Goal: Information Seeking & Learning: Learn about a topic

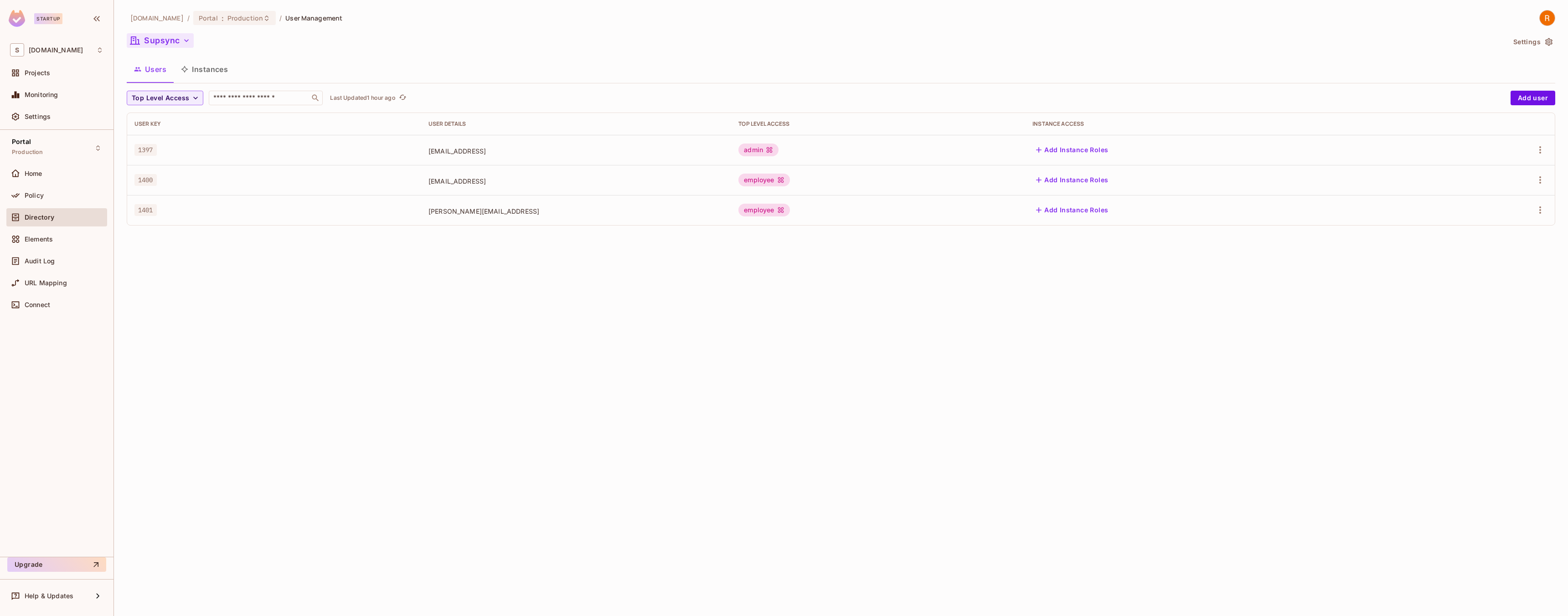
click at [183, 39] on icon "button" at bounding box center [187, 40] width 9 height 9
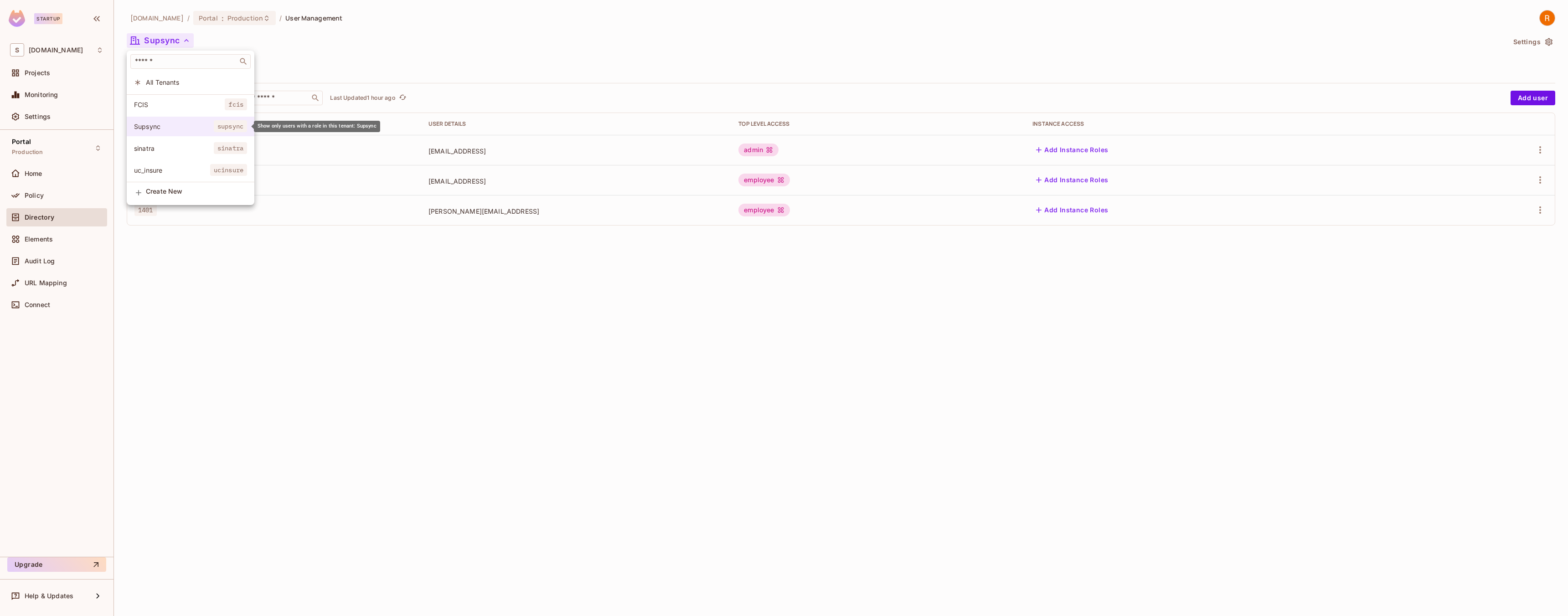
click at [201, 126] on span "Supsync" at bounding box center [173, 127] width 79 height 9
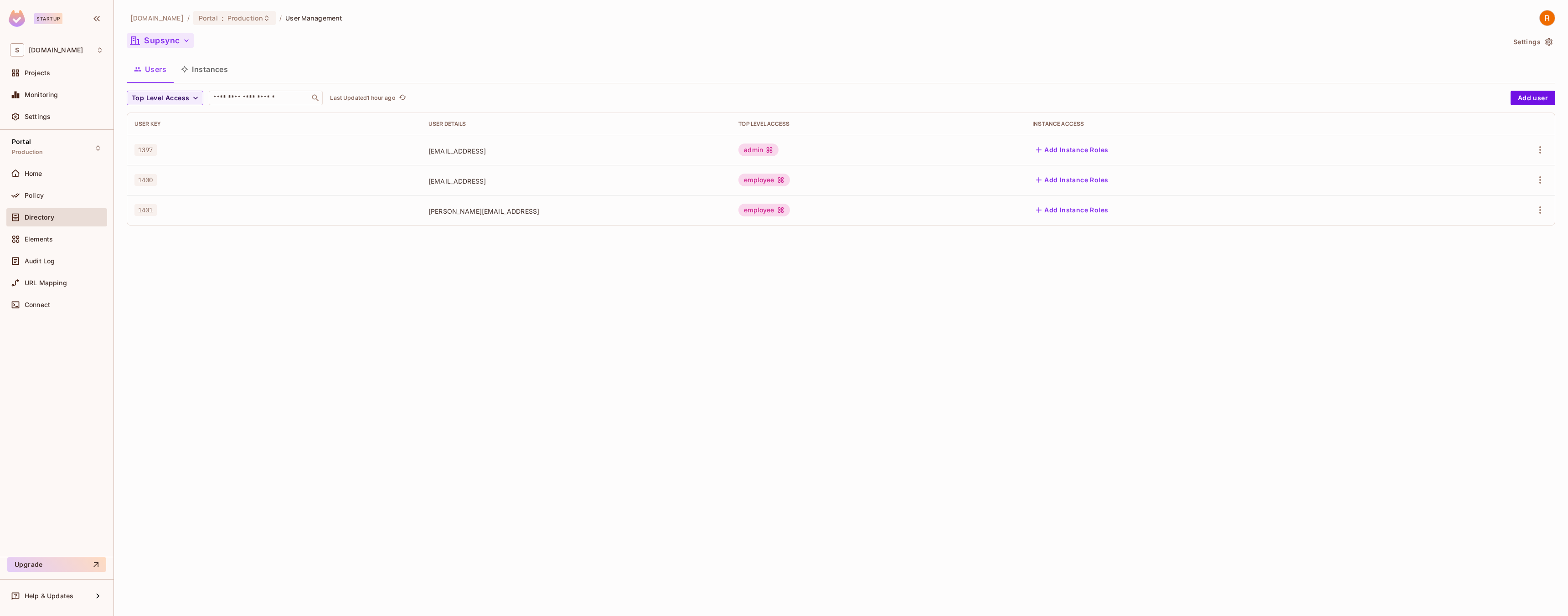
drag, startPoint x: 779, startPoint y: 191, endPoint x: 832, endPoint y: 214, distance: 57.8
click at [780, 191] on td "employee" at bounding box center [878, 179] width 294 height 30
click at [789, 206] on div "employee" at bounding box center [764, 211] width 51 height 13
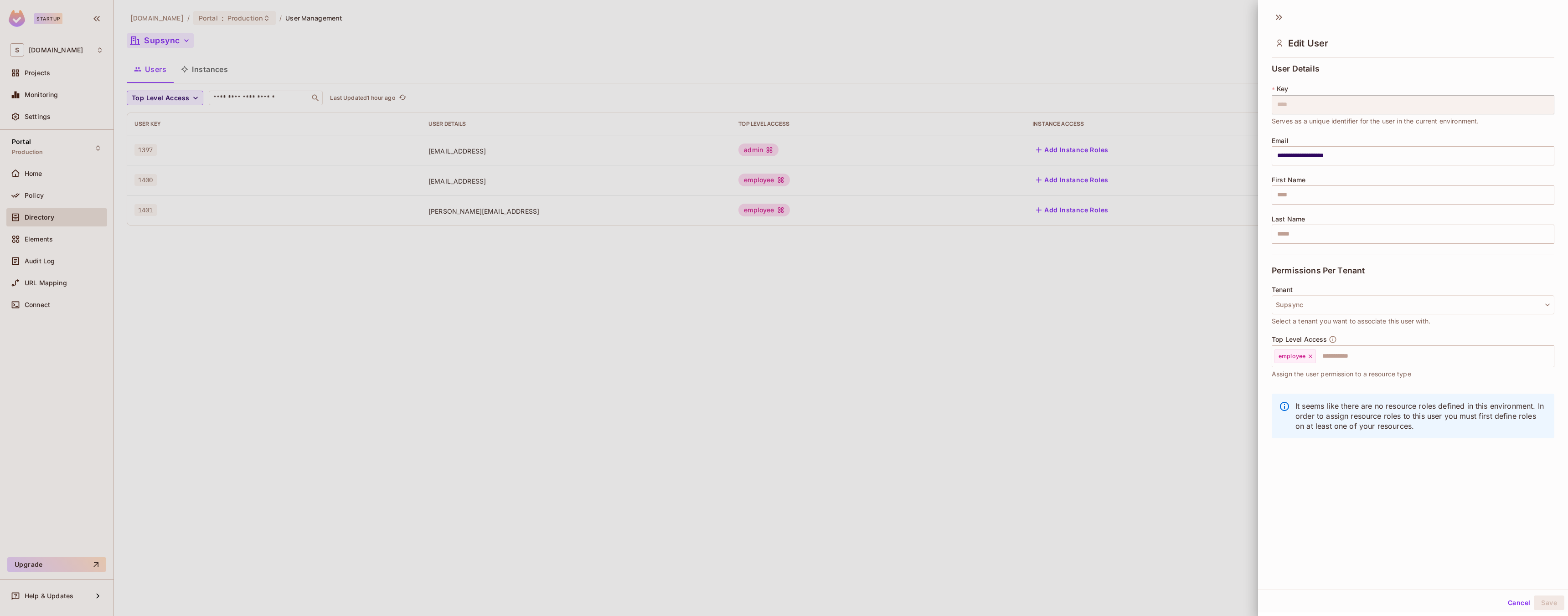
click at [176, 41] on div at bounding box center [784, 308] width 1568 height 616
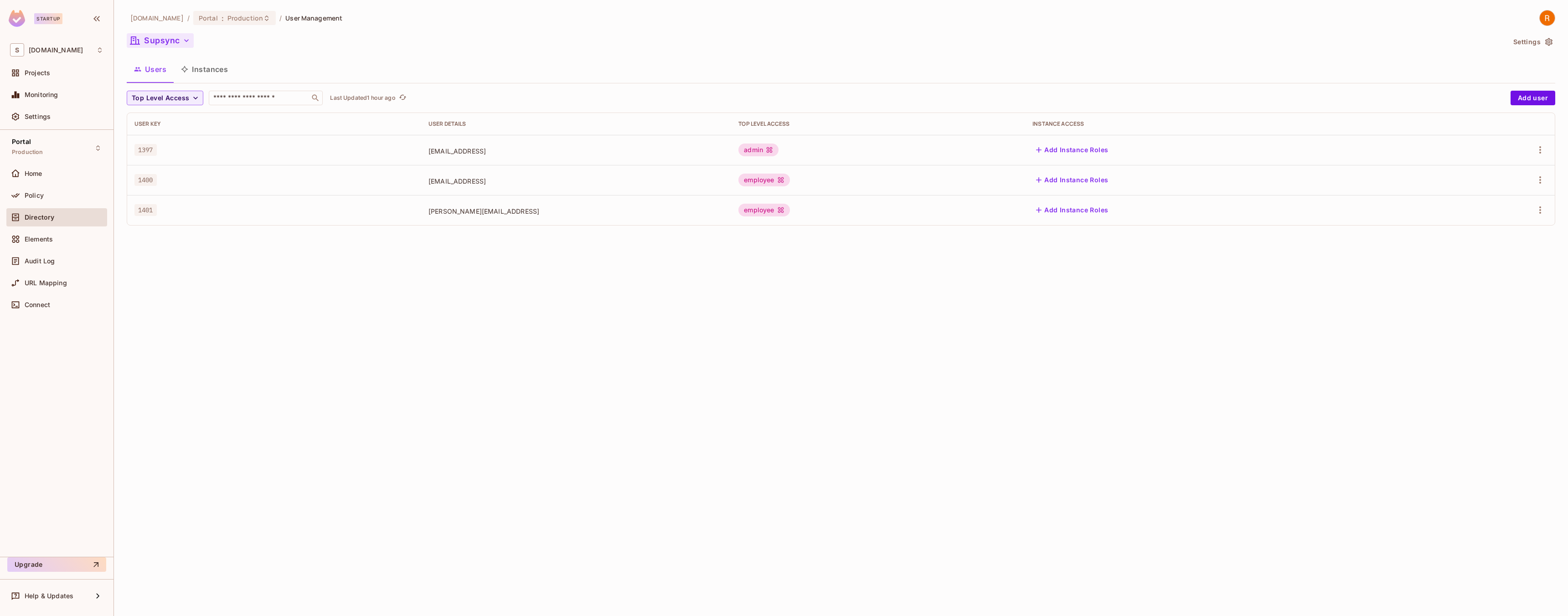
click at [184, 46] on button "Supsync" at bounding box center [160, 41] width 67 height 15
click at [74, 201] on div at bounding box center [784, 308] width 1568 height 616
click at [50, 198] on div "Policy" at bounding box center [64, 195] width 79 height 7
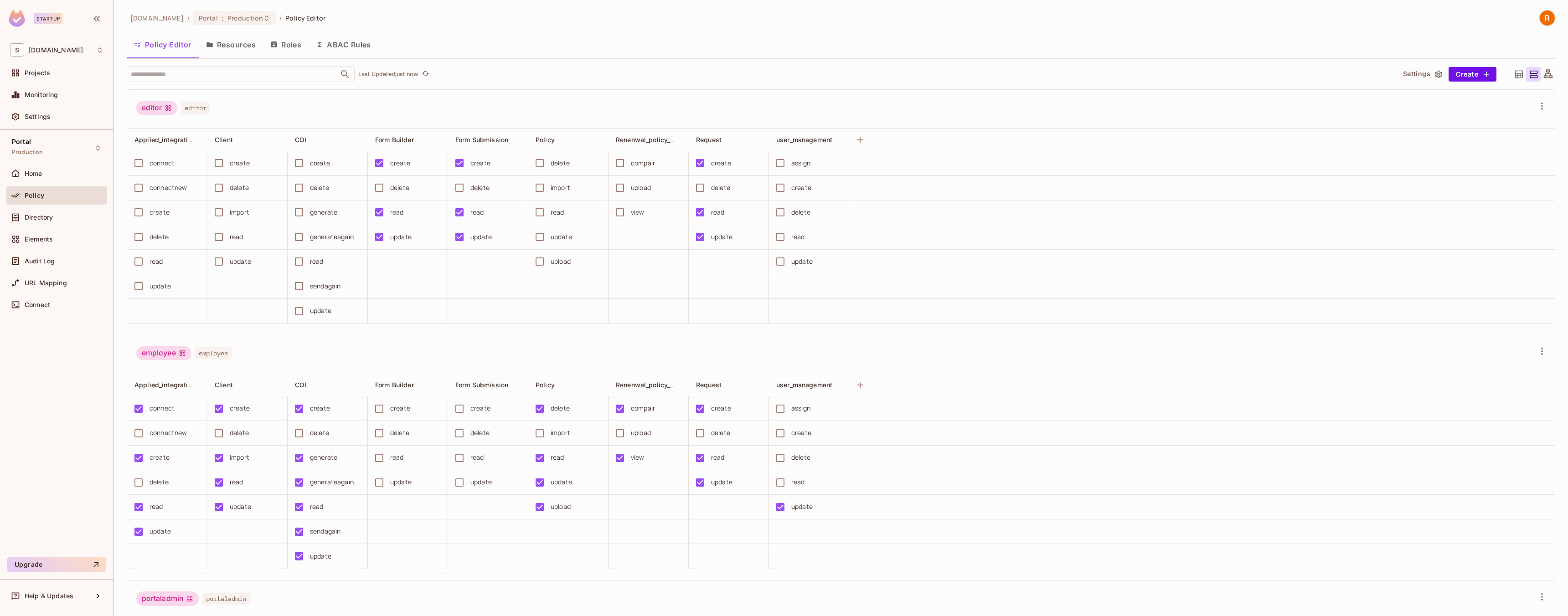
scroll to position [170, 0]
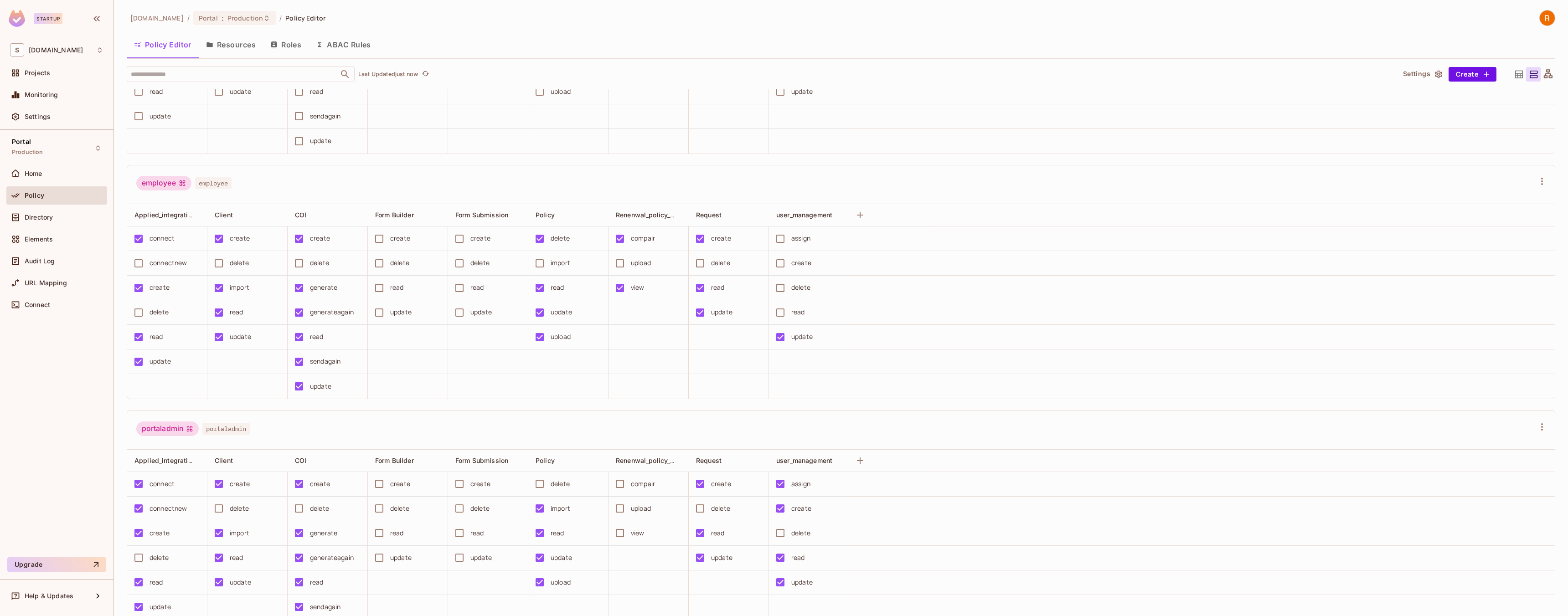
click at [643, 241] on div "compair" at bounding box center [642, 238] width 24 height 10
click at [641, 242] on div "compair" at bounding box center [642, 238] width 24 height 10
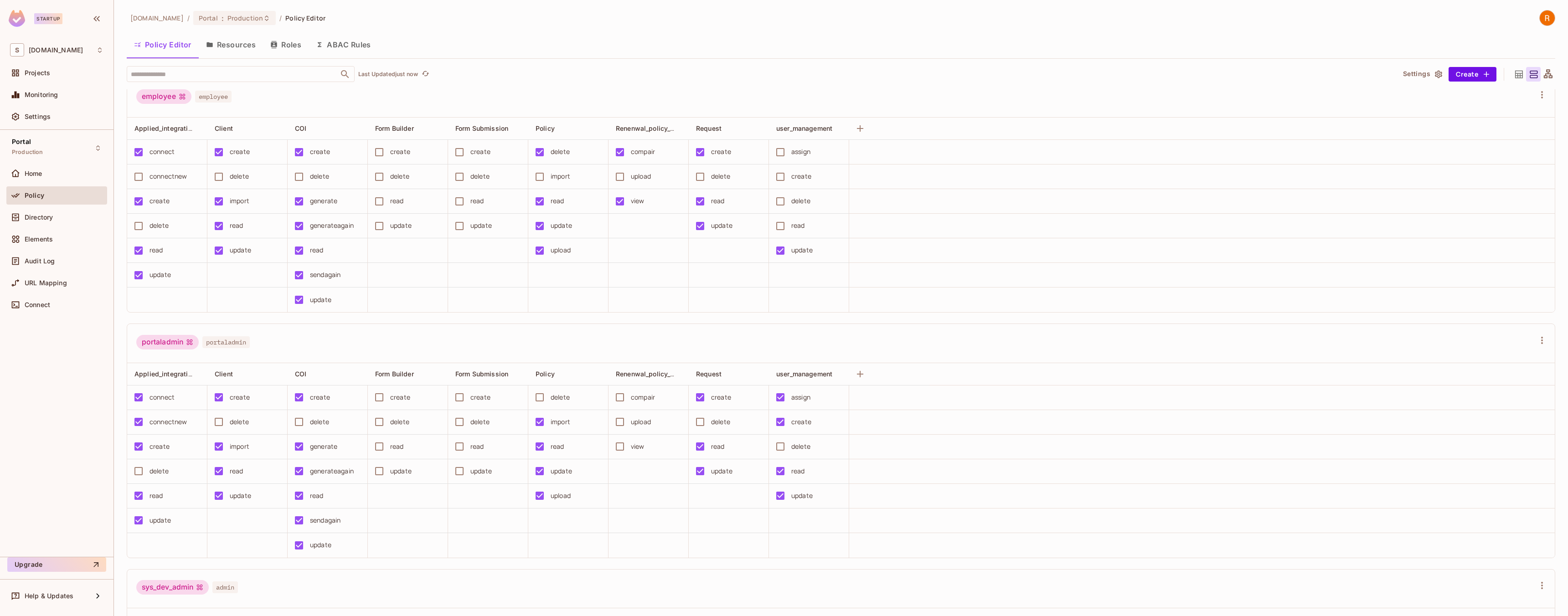
scroll to position [213, 0]
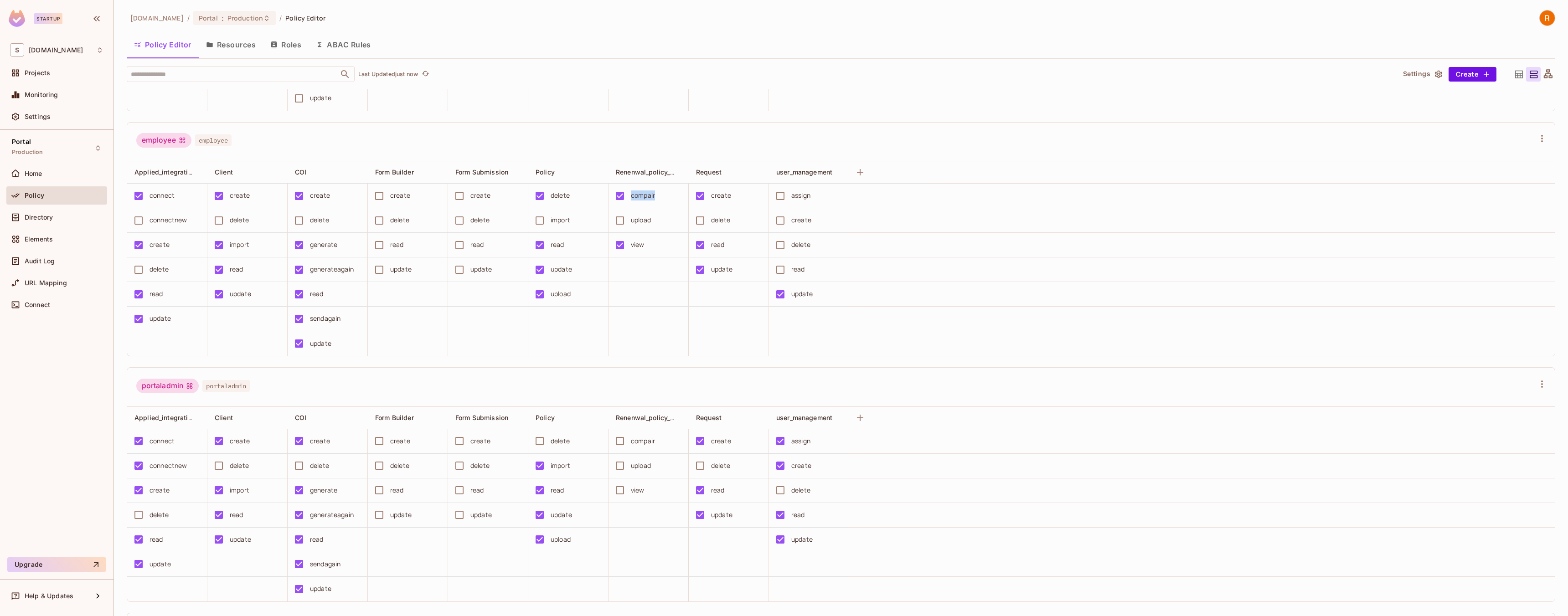
drag, startPoint x: 632, startPoint y: 194, endPoint x: 661, endPoint y: 194, distance: 29.0
click at [661, 194] on div "compair" at bounding box center [645, 196] width 71 height 19
click at [36, 192] on span "Policy" at bounding box center [34, 195] width 20 height 7
click at [35, 224] on div "Directory" at bounding box center [57, 217] width 101 height 18
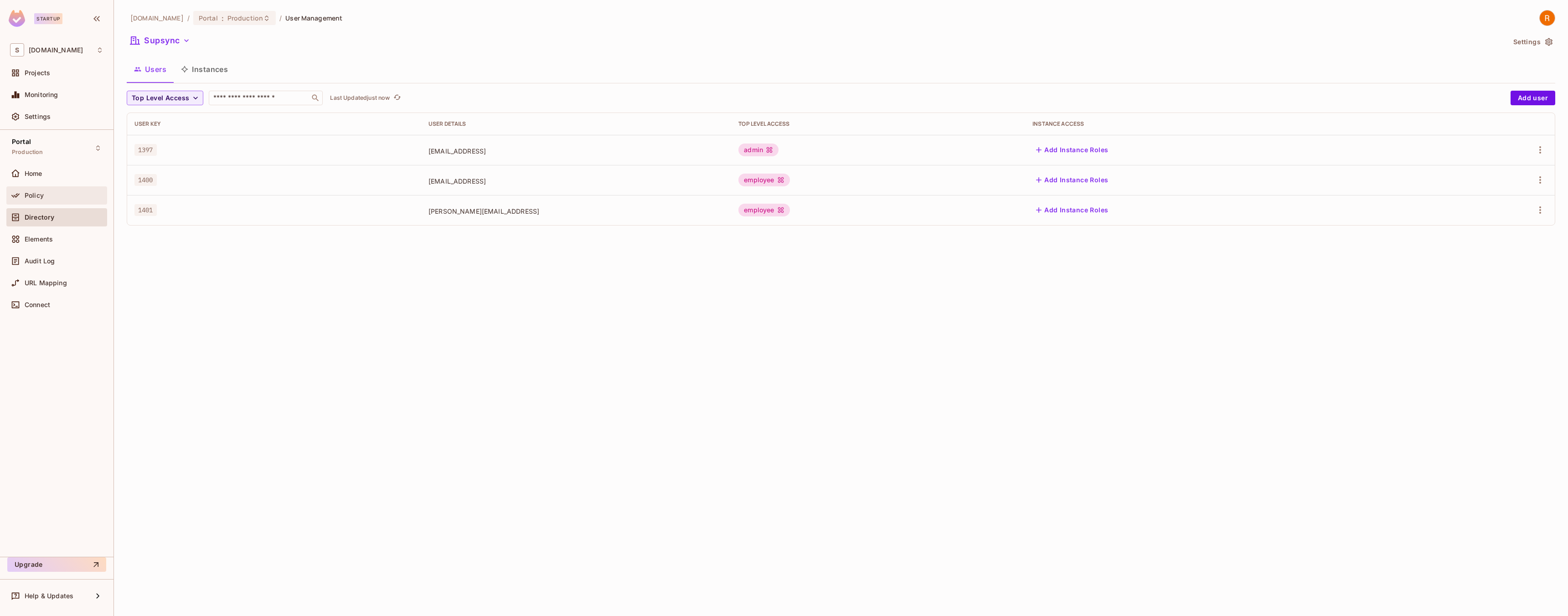
click at [43, 200] on div "Policy" at bounding box center [57, 195] width 93 height 11
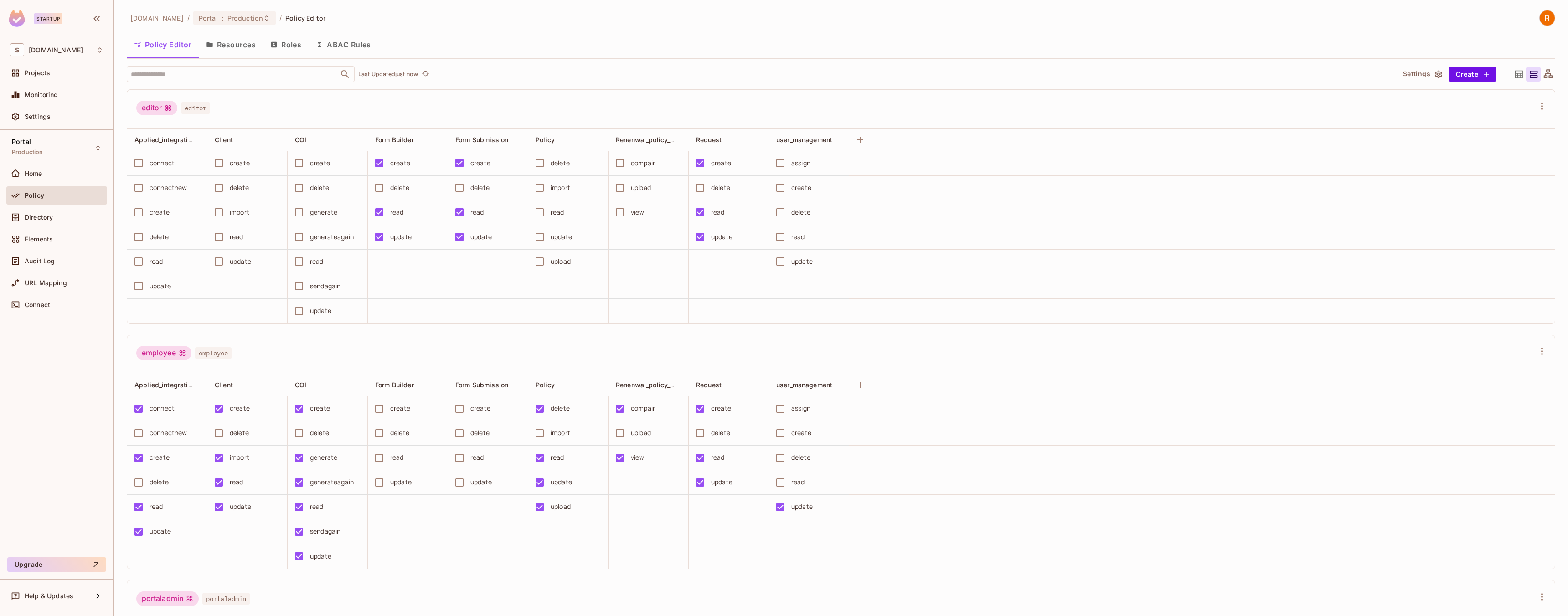
click at [26, 203] on div "Policy" at bounding box center [57, 195] width 101 height 18
click at [39, 222] on div "Directory" at bounding box center [57, 217] width 93 height 11
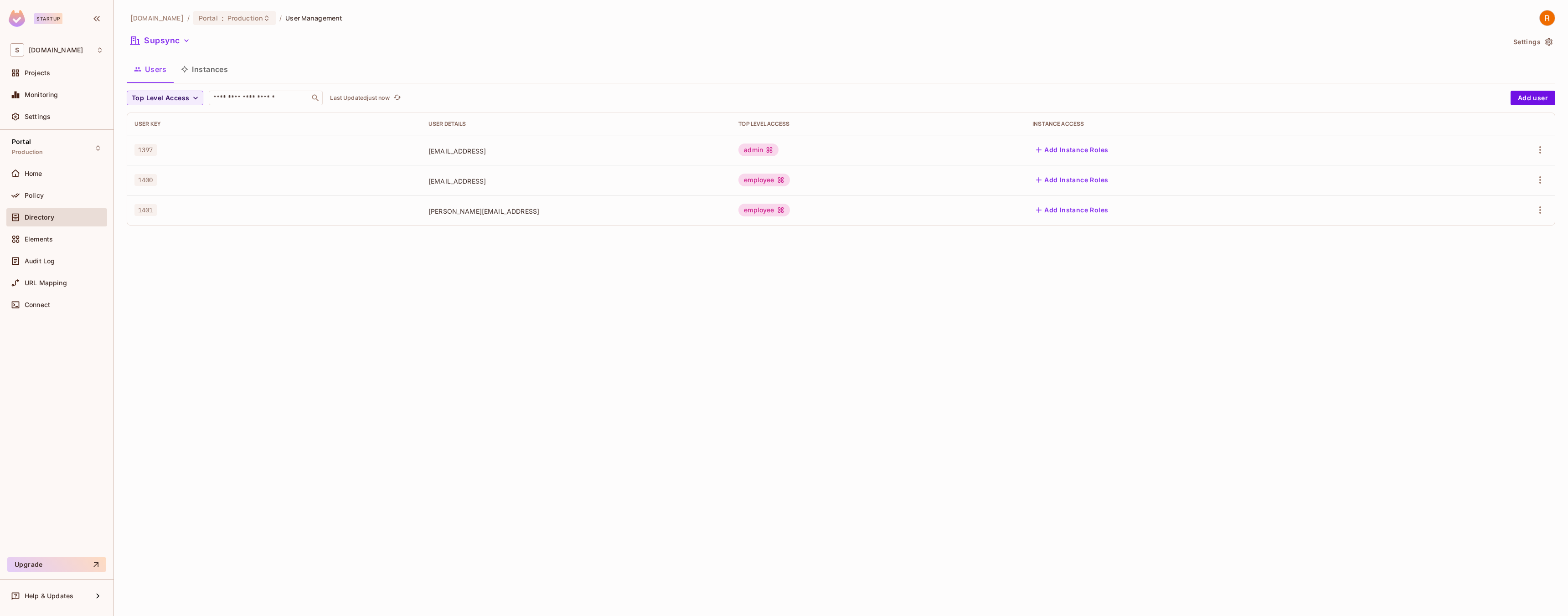
click at [789, 211] on div "employee" at bounding box center [764, 211] width 51 height 13
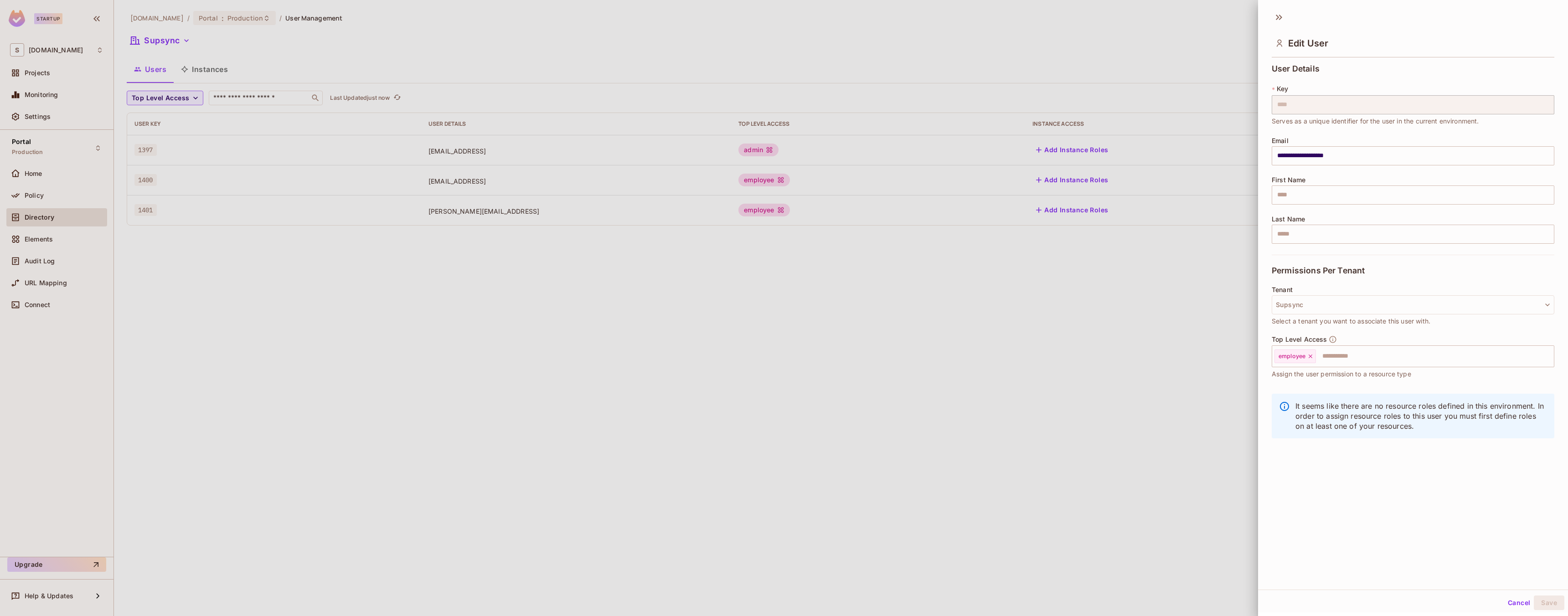
click at [806, 269] on div at bounding box center [784, 308] width 1568 height 616
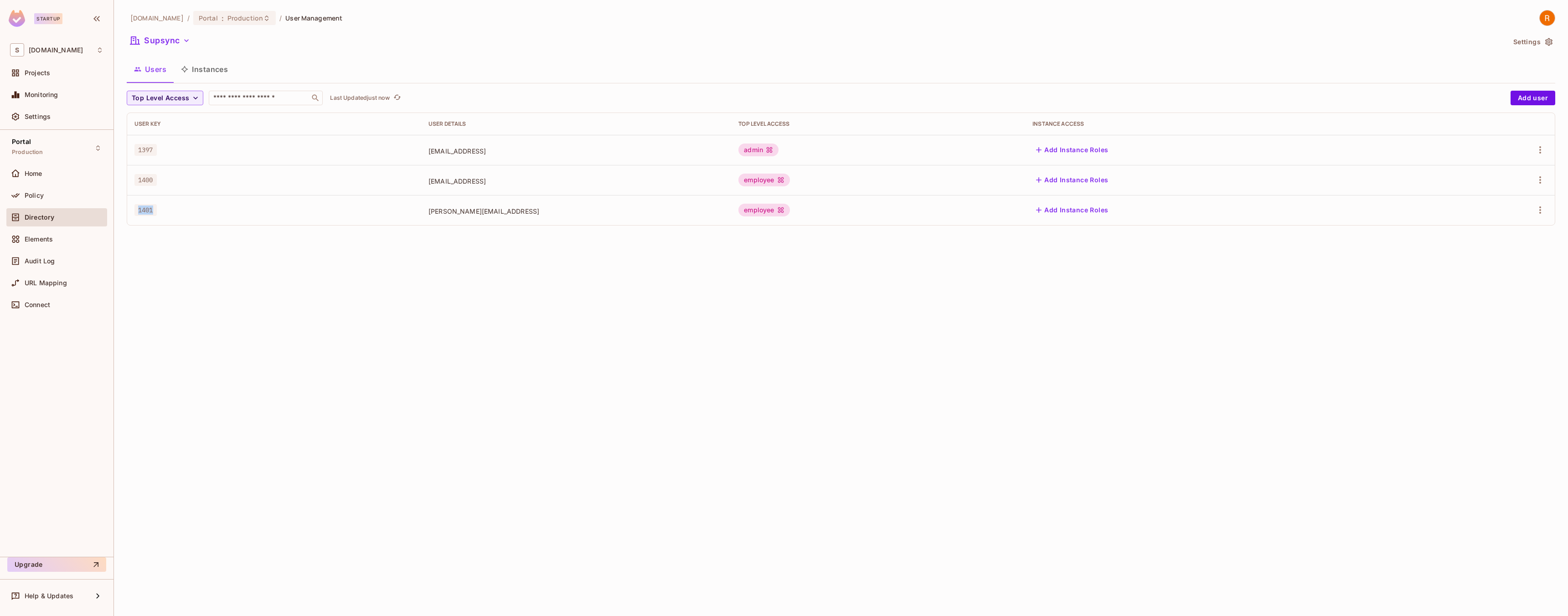
drag, startPoint x: 157, startPoint y: 215, endPoint x: 133, endPoint y: 211, distance: 24.3
click at [133, 211] on td "1401" at bounding box center [273, 210] width 294 height 30
click at [1545, 215] on icon "button" at bounding box center [1540, 210] width 11 height 11
click at [1182, 292] on div at bounding box center [784, 308] width 1568 height 616
click at [30, 198] on span "Policy" at bounding box center [34, 195] width 19 height 7
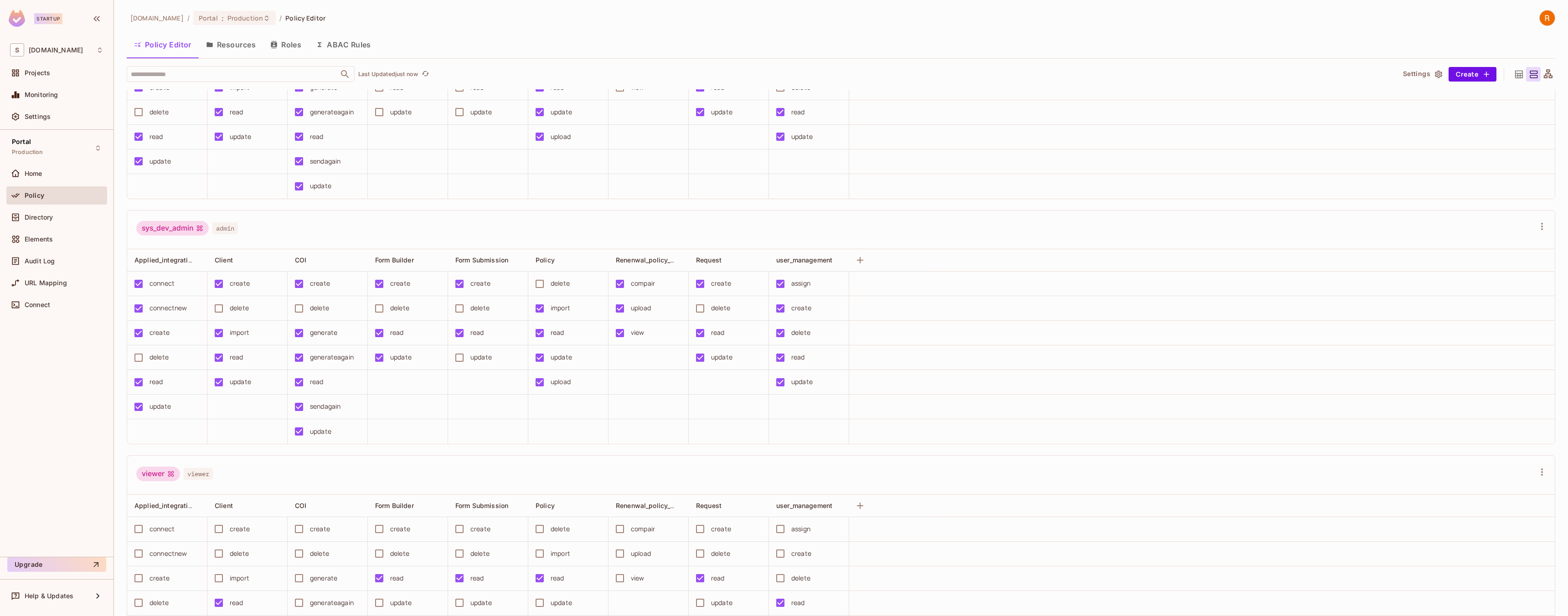
scroll to position [657, 0]
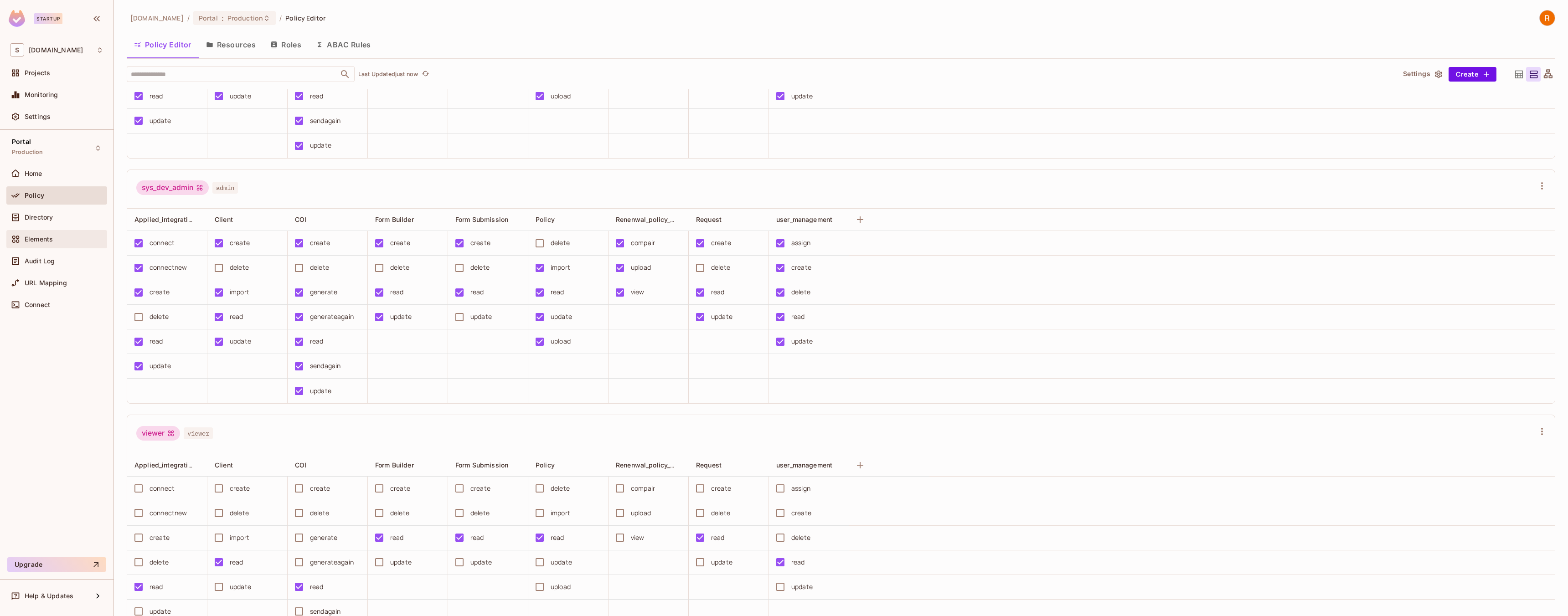
click at [57, 241] on div "Elements" at bounding box center [64, 239] width 79 height 7
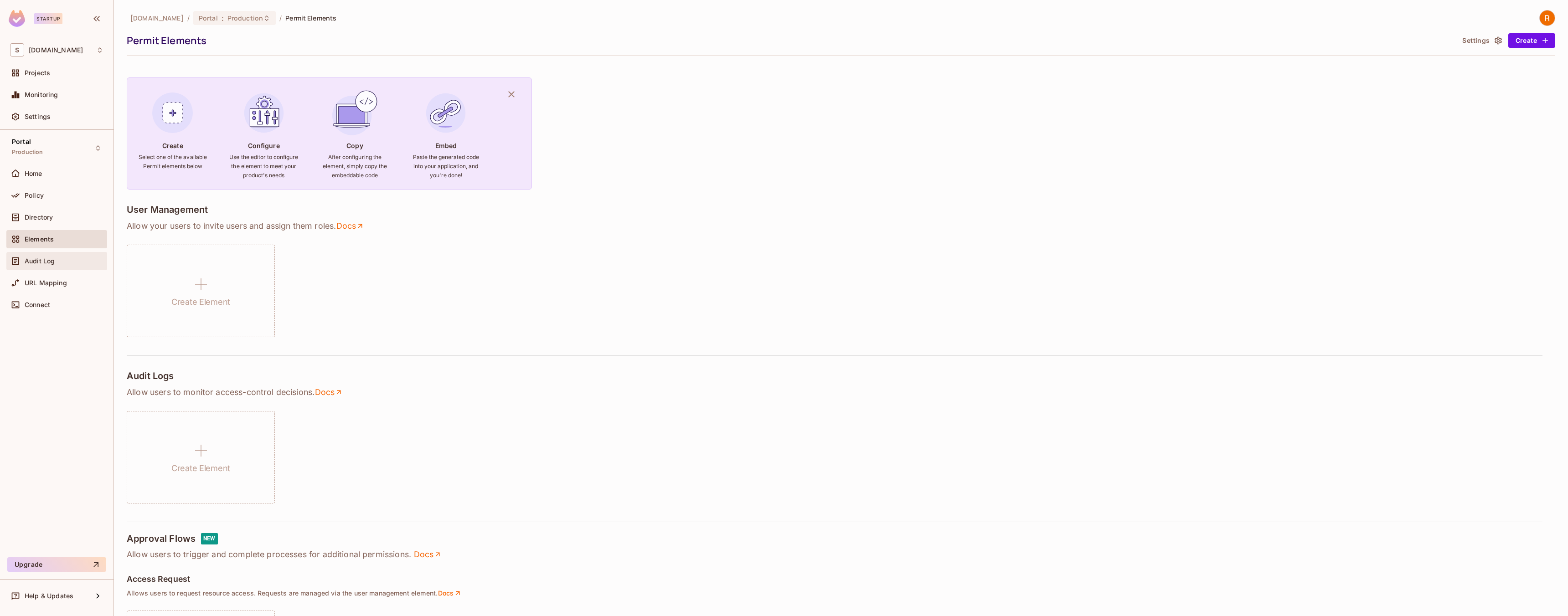
click at [44, 265] on span "Audit Log" at bounding box center [39, 261] width 30 height 7
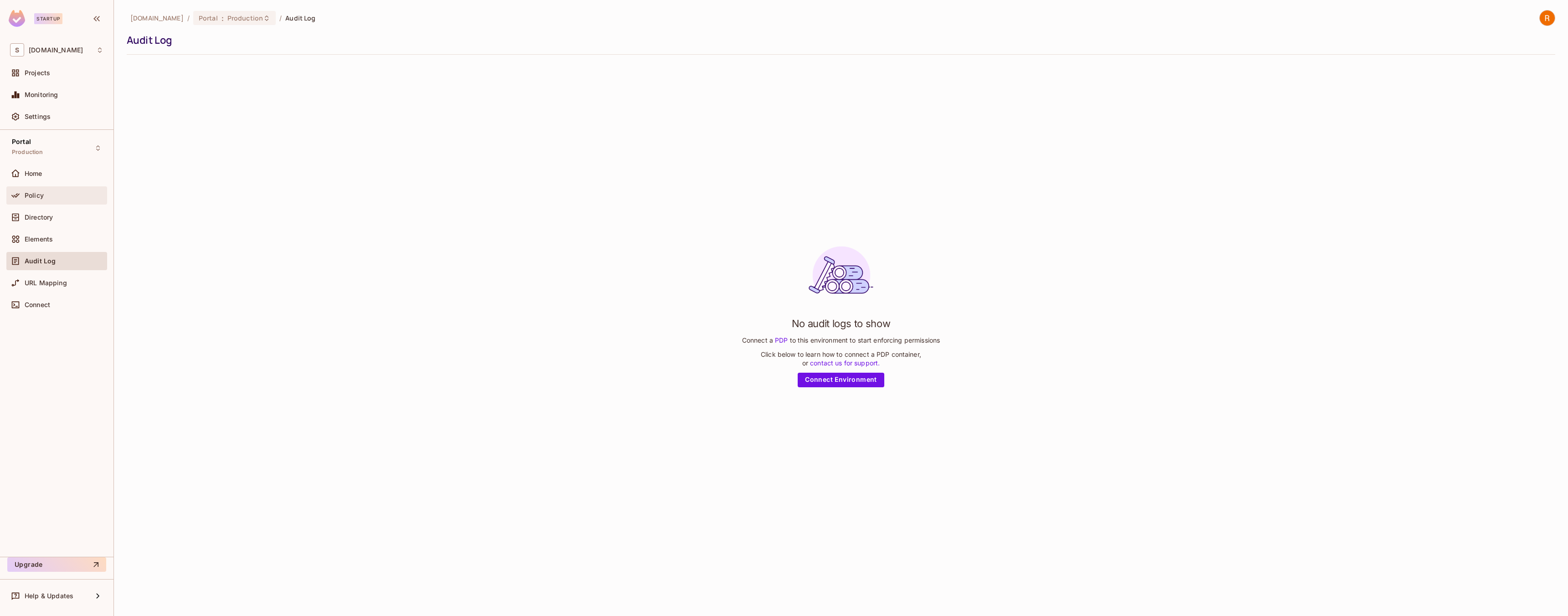
click at [12, 191] on icon at bounding box center [15, 195] width 9 height 9
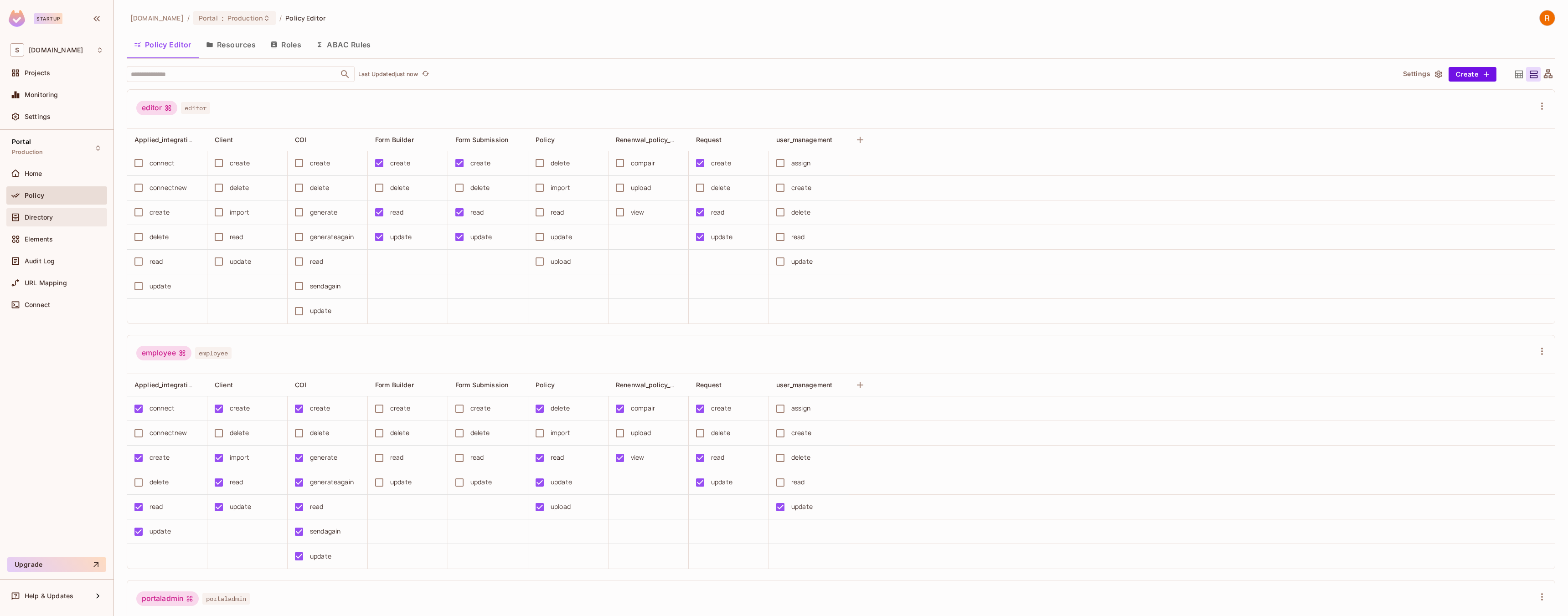
click at [47, 219] on span "Directory" at bounding box center [39, 217] width 28 height 7
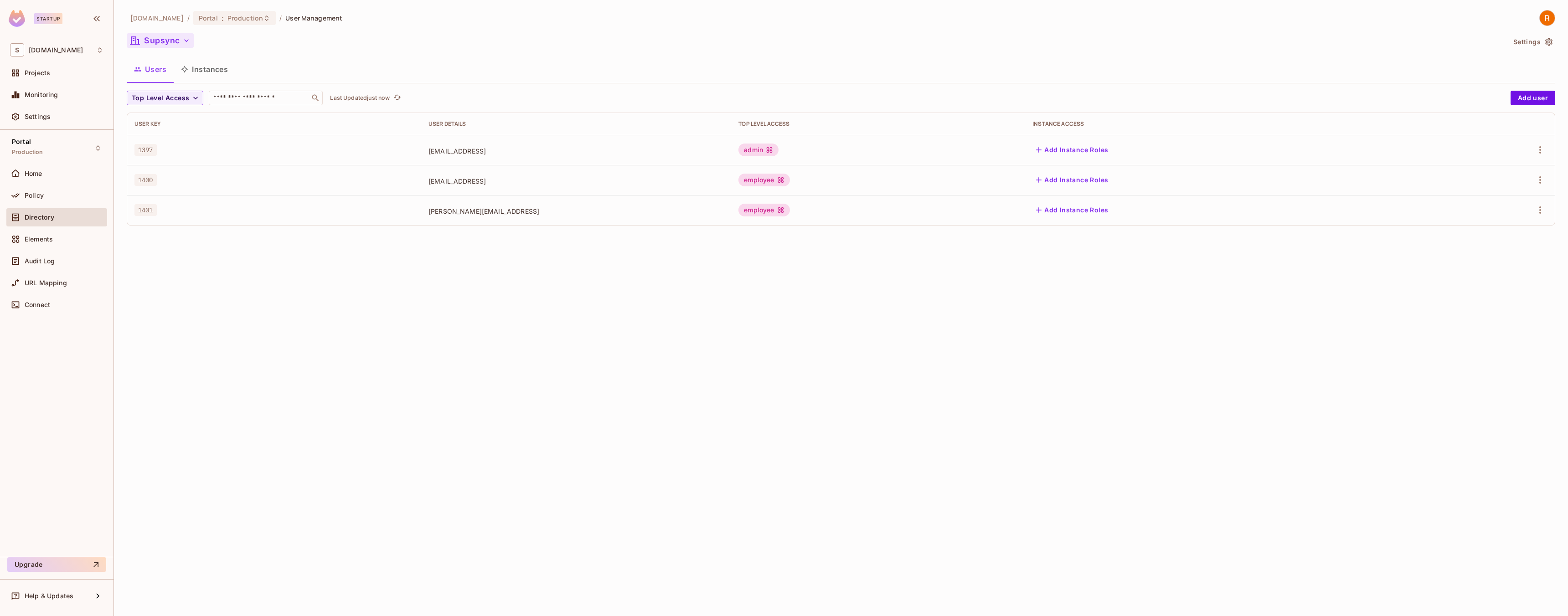
click at [187, 39] on icon "button" at bounding box center [187, 41] width 4 height 3
click at [174, 301] on div at bounding box center [784, 308] width 1568 height 616
drag, startPoint x: 267, startPoint y: 238, endPoint x: 498, endPoint y: 233, distance: 231.1
click at [268, 238] on div "1402" at bounding box center [273, 240] width 279 height 9
click at [470, 233] on td "rushi@supersync.ai" at bounding box center [576, 240] width 310 height 30
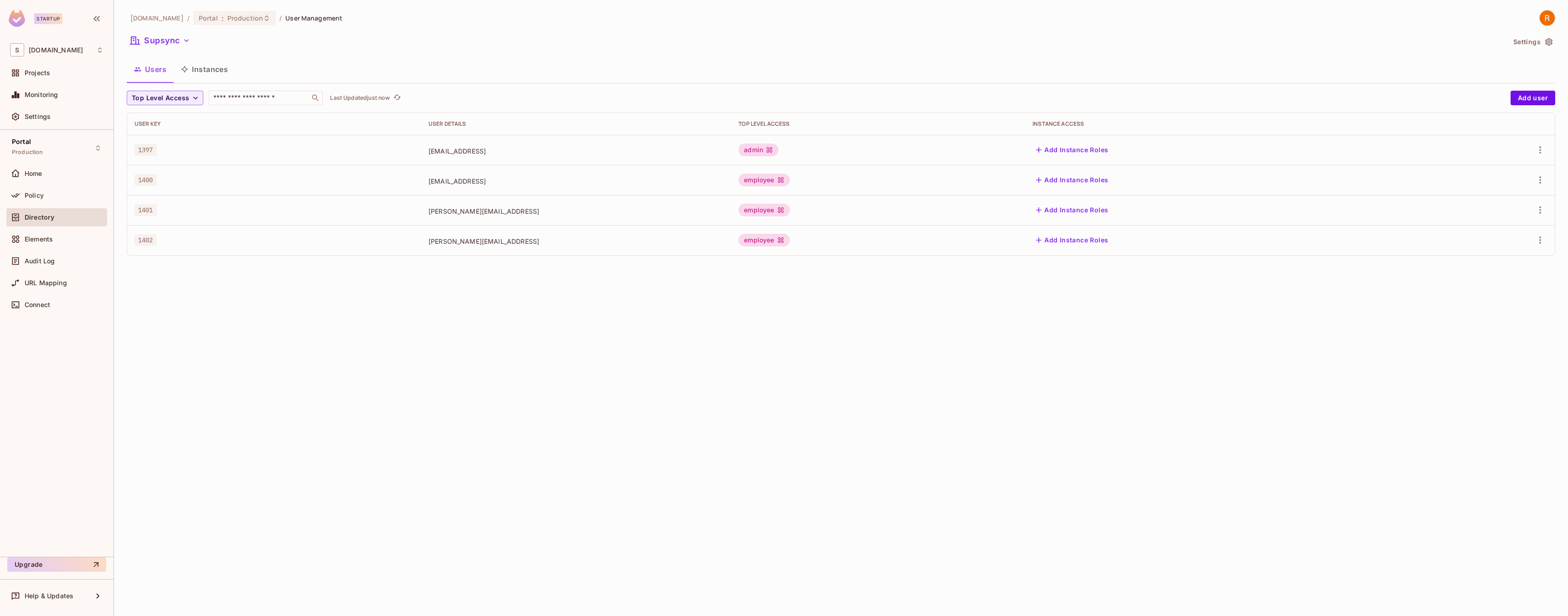
click at [476, 209] on span "nishant@supersync.ai" at bounding box center [576, 211] width 295 height 9
click at [58, 187] on div "Policy" at bounding box center [57, 195] width 101 height 18
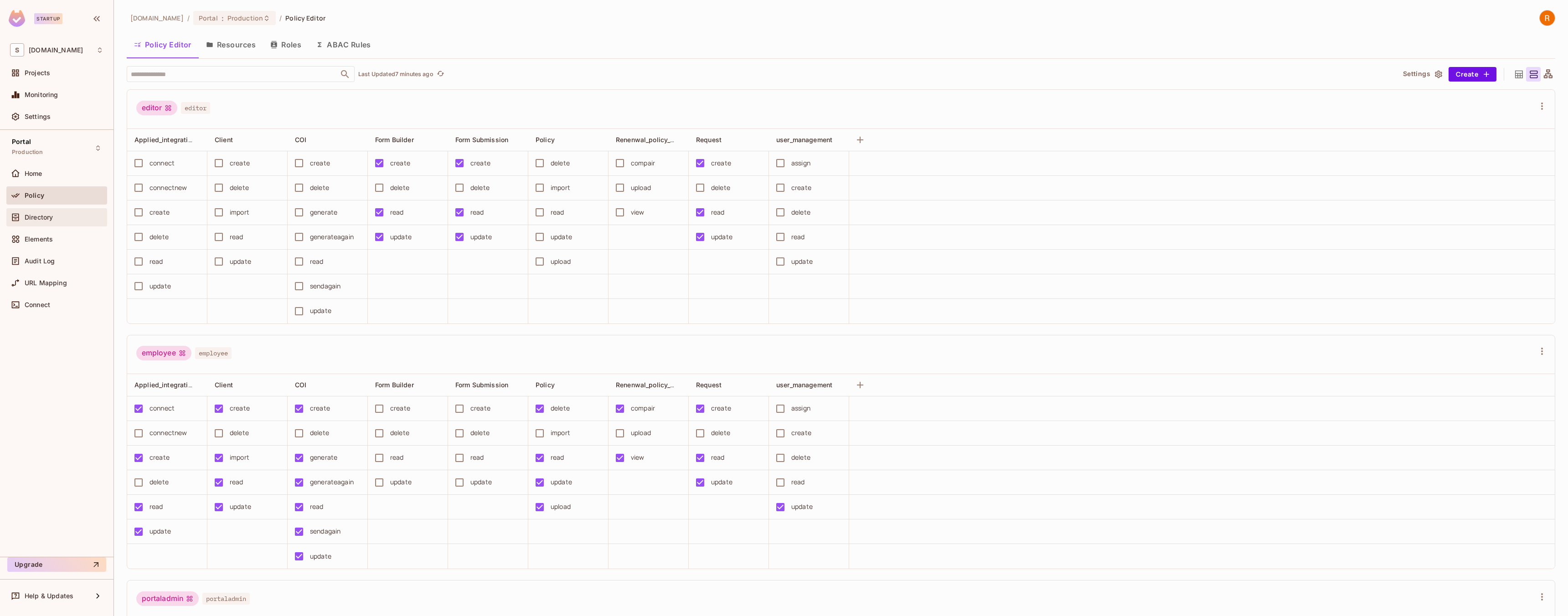
click at [58, 209] on div "Directory" at bounding box center [57, 217] width 101 height 18
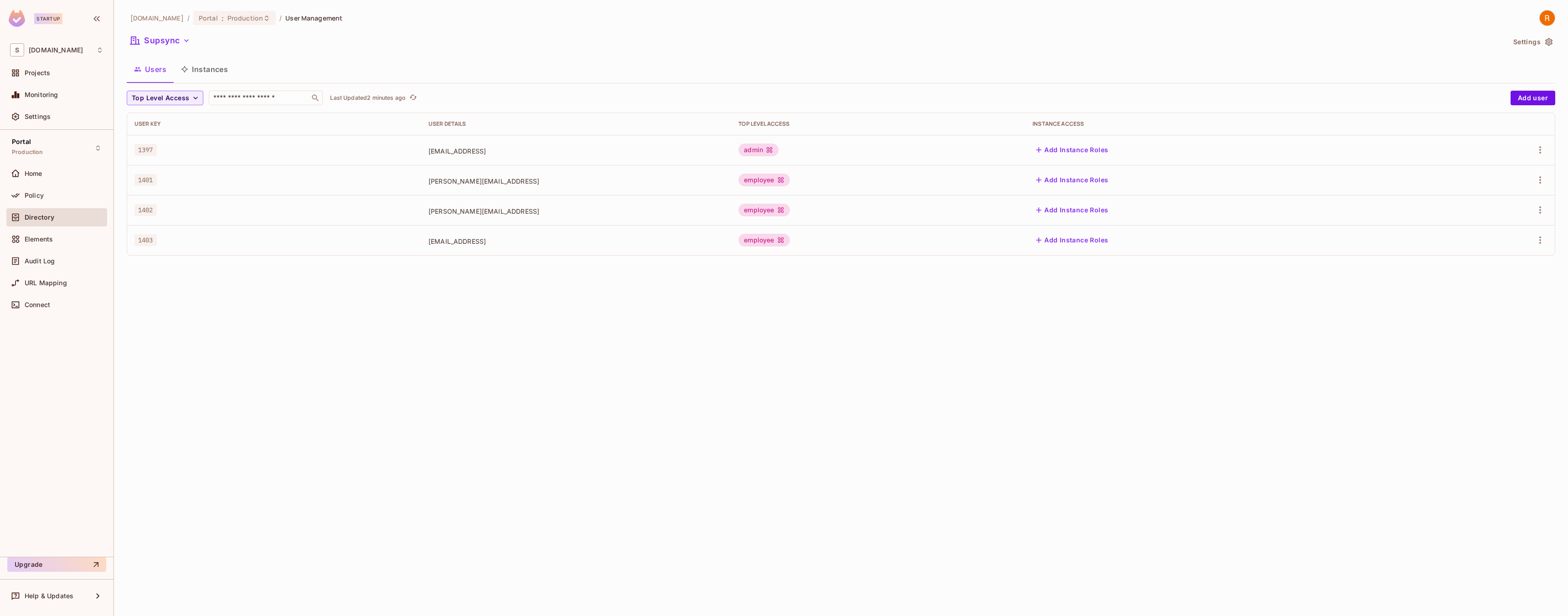
drag, startPoint x: 939, startPoint y: 304, endPoint x: 936, endPoint y: 300, distance: 5.0
click at [936, 300] on div "supsync.com / Portal : Production / User Management Supsync Settings Users Inst…" at bounding box center [840, 308] width 1454 height 616
click at [46, 177] on div "Home" at bounding box center [64, 174] width 79 height 7
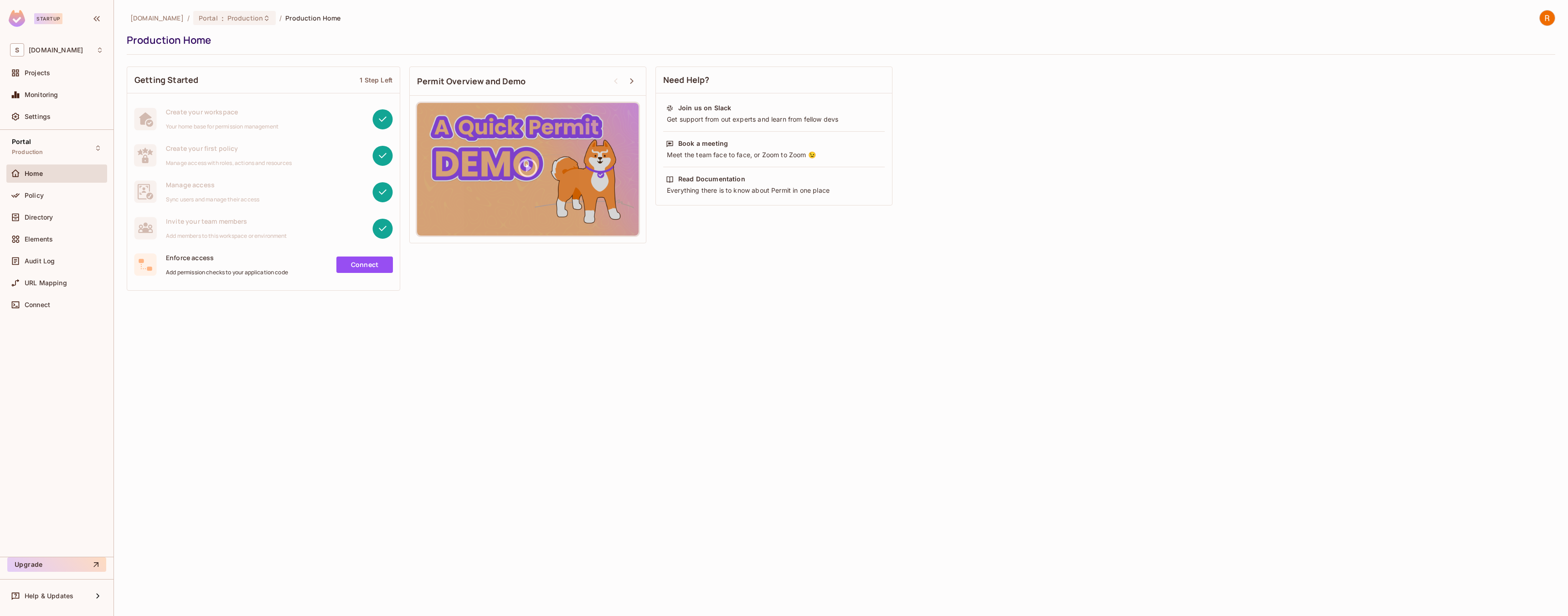
click at [32, 175] on span "Home" at bounding box center [34, 174] width 19 height 7
click at [157, 15] on span "supsync.com" at bounding box center [157, 18] width 53 height 9
click at [199, 16] on span "Portal" at bounding box center [208, 18] width 19 height 9
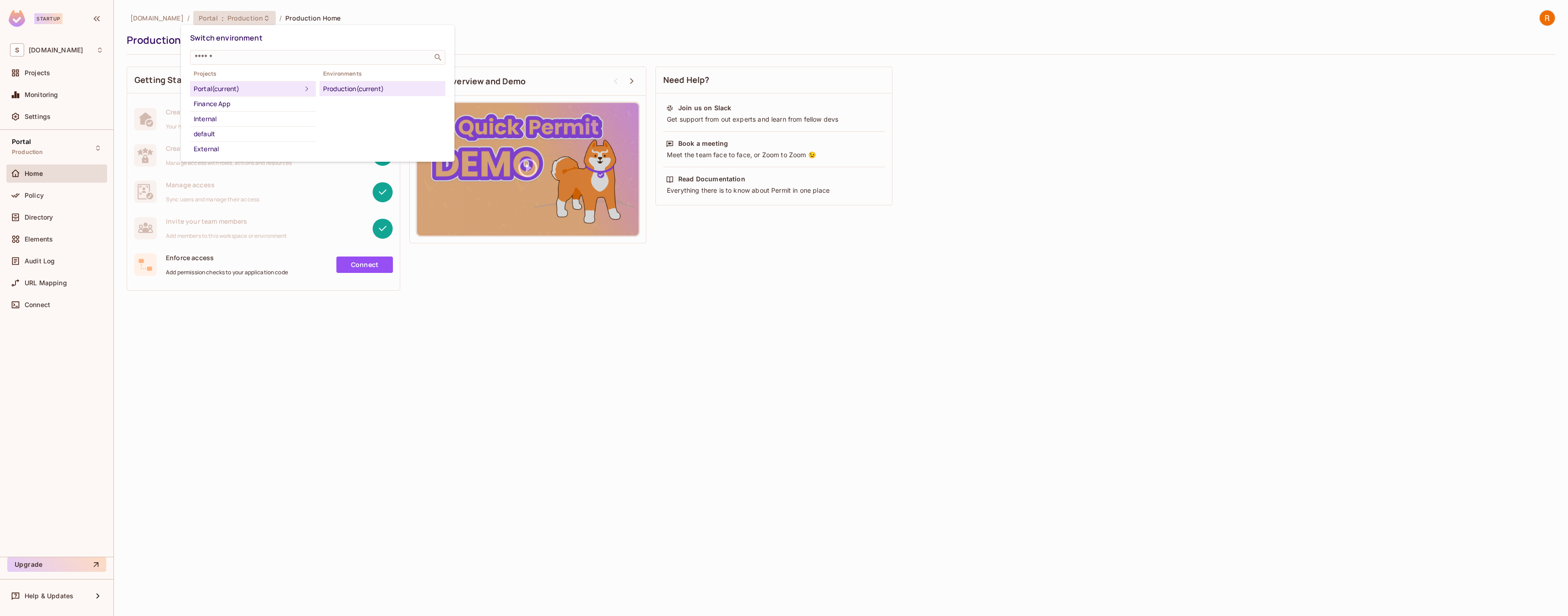
click at [217, 418] on div at bounding box center [784, 308] width 1568 height 616
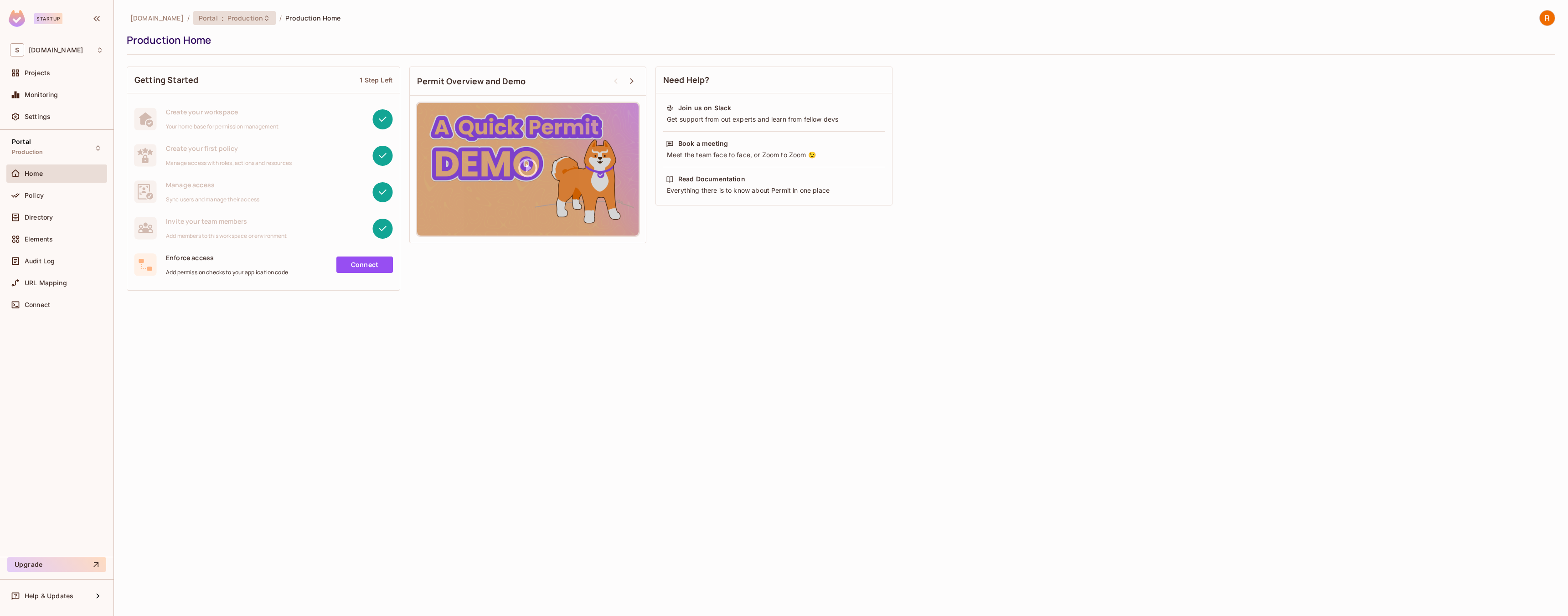
click at [227, 17] on span "Production" at bounding box center [245, 18] width 36 height 9
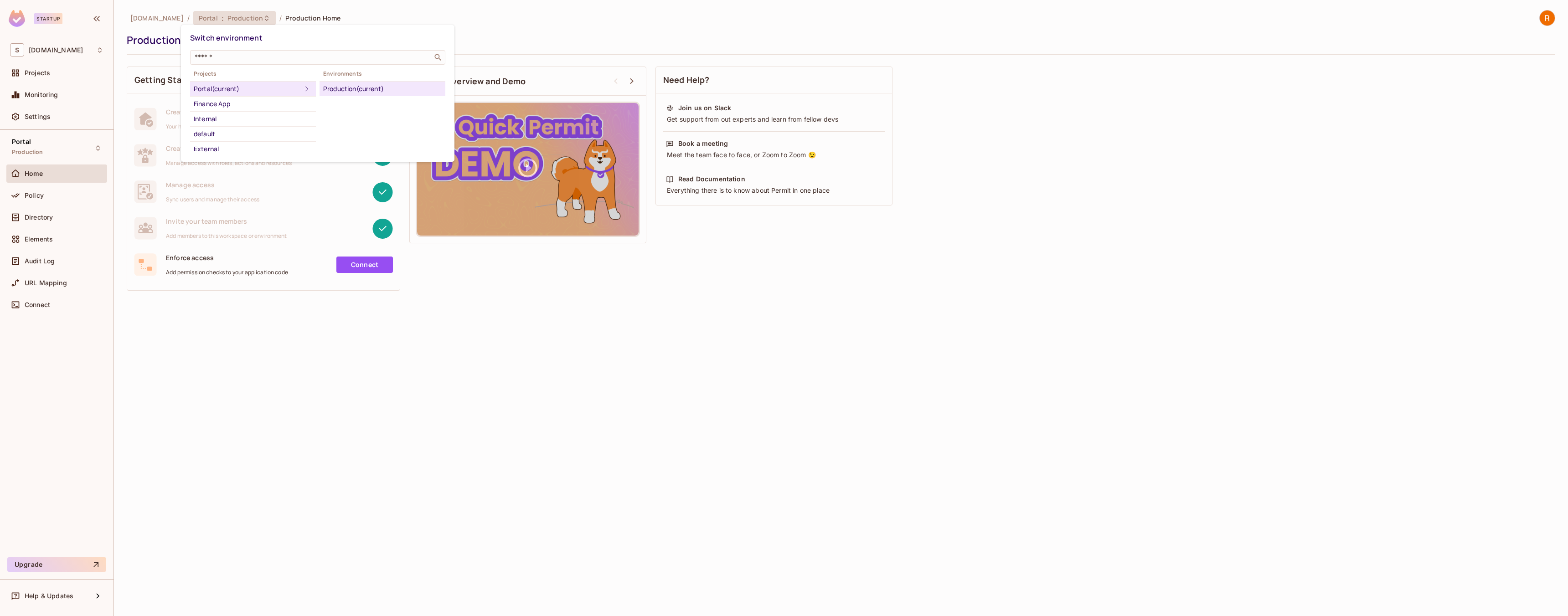
click at [214, 413] on div at bounding box center [784, 308] width 1568 height 616
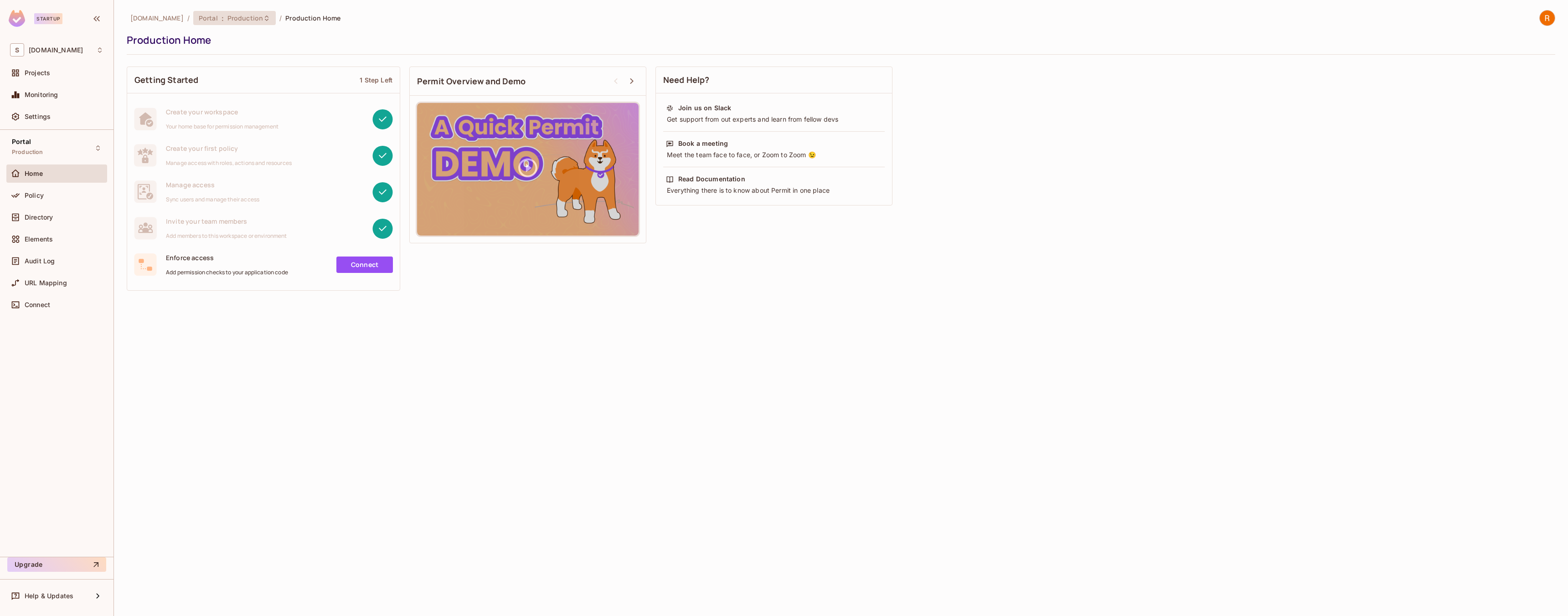
click at [211, 17] on div "Portal : Production" at bounding box center [229, 18] width 61 height 9
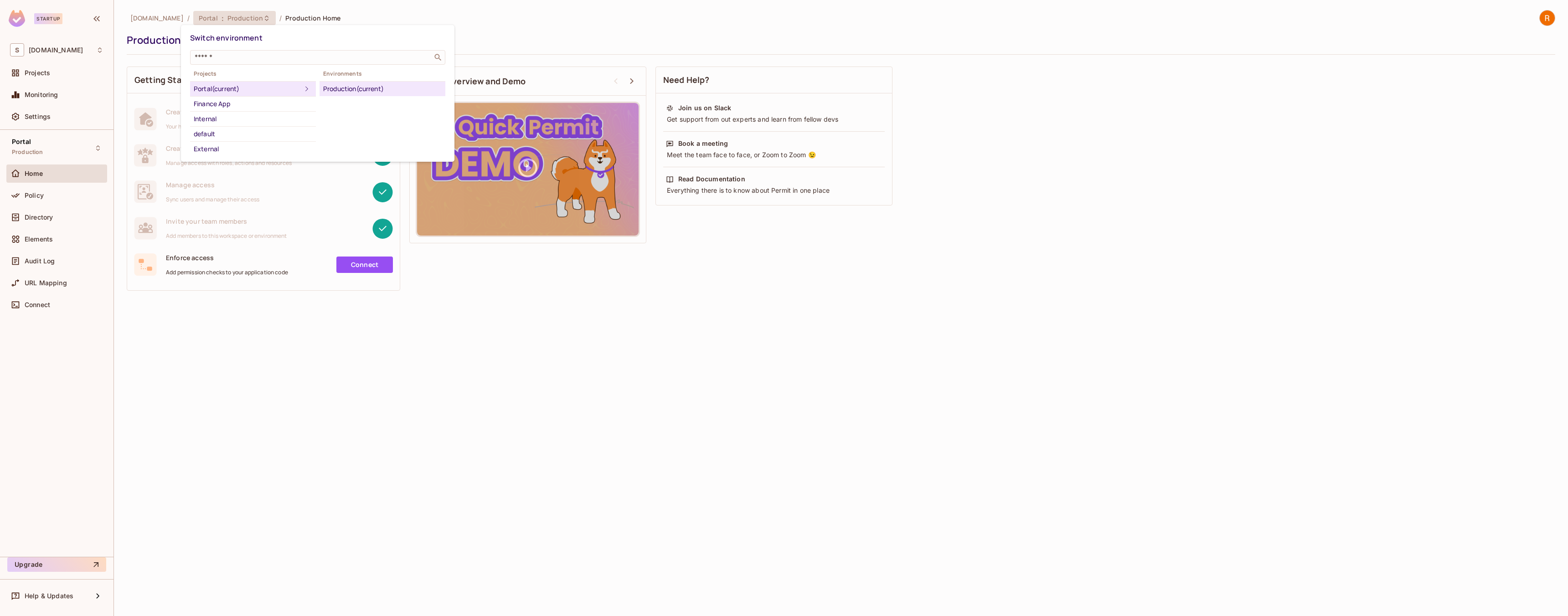
click at [191, 416] on div at bounding box center [784, 308] width 1568 height 616
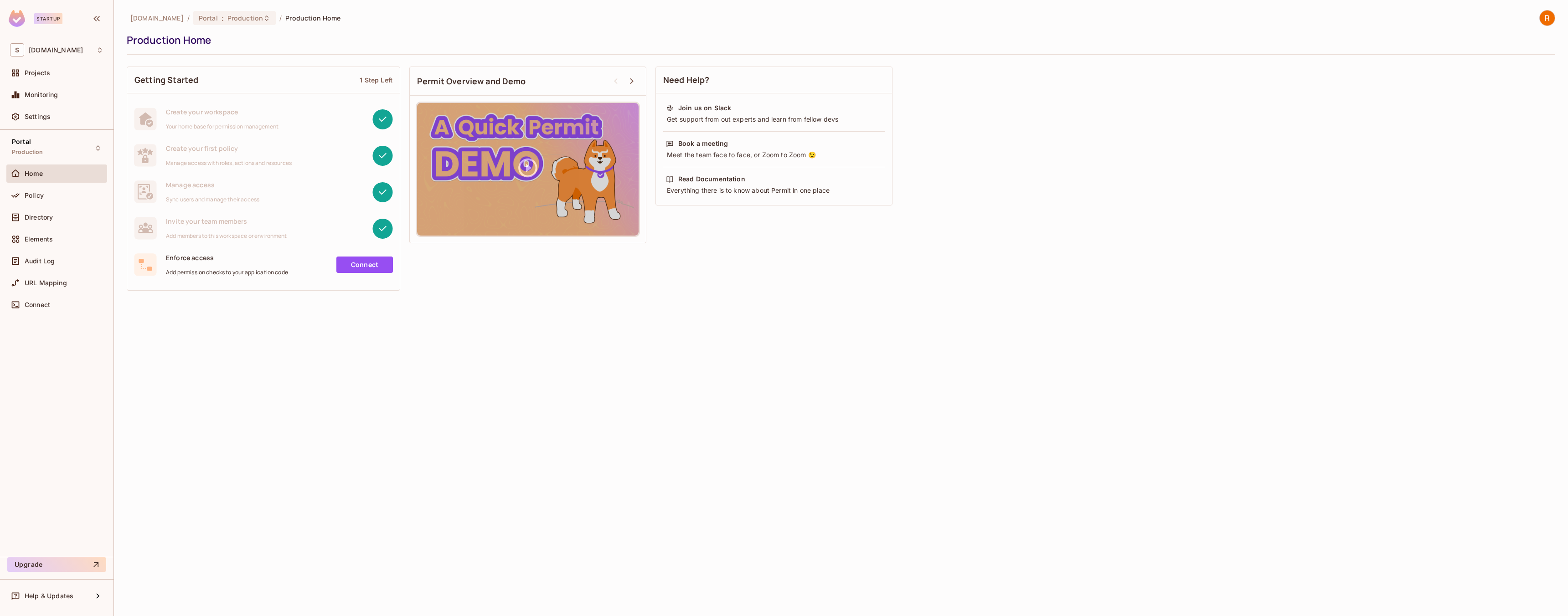
drag, startPoint x: 144, startPoint y: 9, endPoint x: 144, endPoint y: 17, distance: 8.0
click at [144, 10] on div "supsync.com / Portal : Production / Production Home" at bounding box center [233, 18] width 214 height 16
click at [144, 17] on span "supsync.com" at bounding box center [157, 18] width 53 height 9
click at [70, 52] on span "supsync.com" at bounding box center [55, 50] width 54 height 7
click at [57, 82] on li "supsync.com supsynccom" at bounding box center [68, 77] width 123 height 25
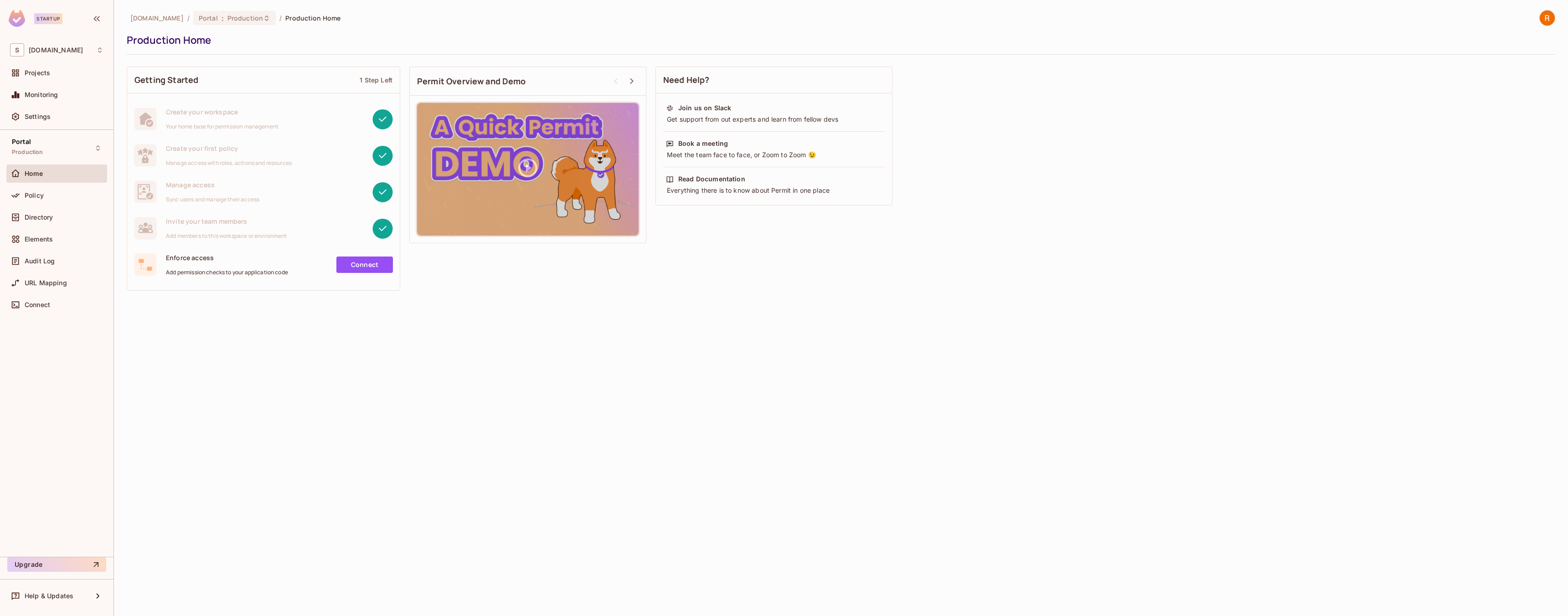
click at [39, 72] on span "Projects" at bounding box center [37, 73] width 26 height 7
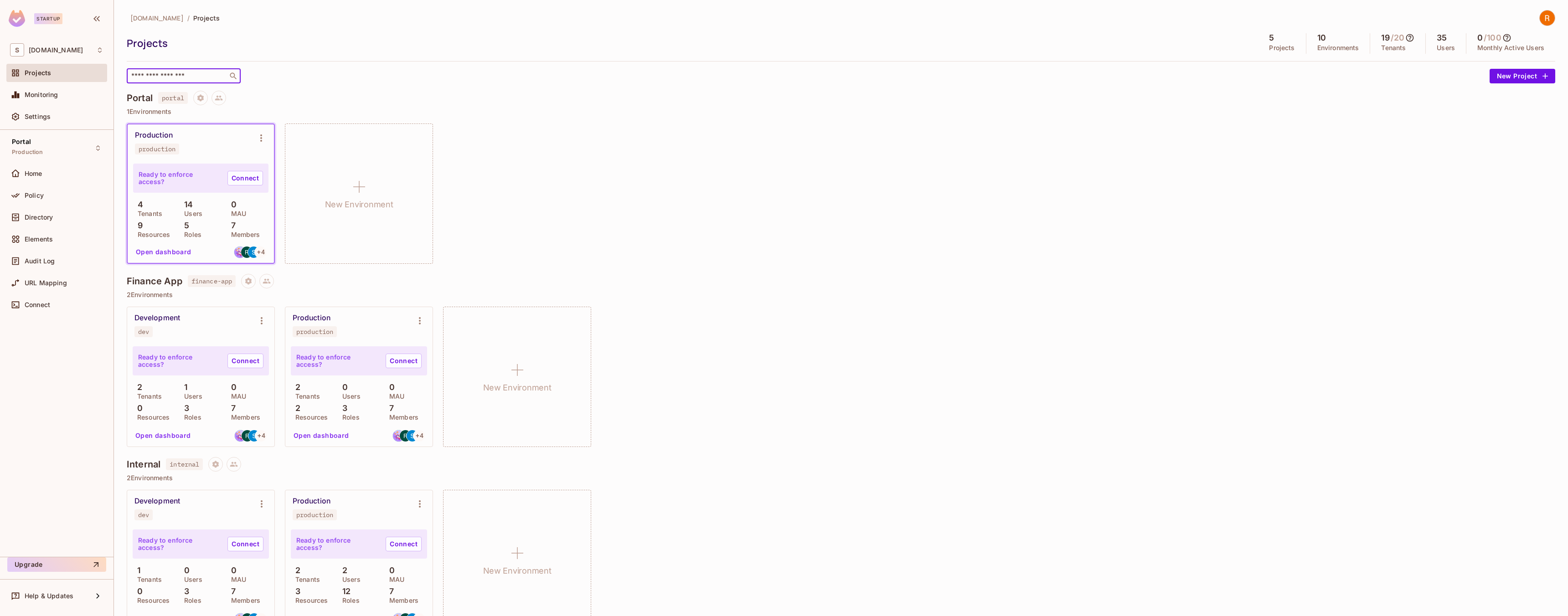
drag, startPoint x: 144, startPoint y: 74, endPoint x: 155, endPoint y: 106, distance: 33.8
click at [144, 74] on input "text" at bounding box center [177, 76] width 95 height 9
click at [143, 98] on h4 "Portal" at bounding box center [140, 98] width 26 height 11
click at [164, 218] on div "4 Tenants 14 Users 0 MAU 9 Resources 5 Roles 7 Members" at bounding box center [201, 219] width 136 height 37
click at [1512, 79] on button "New Project" at bounding box center [1523, 76] width 66 height 15
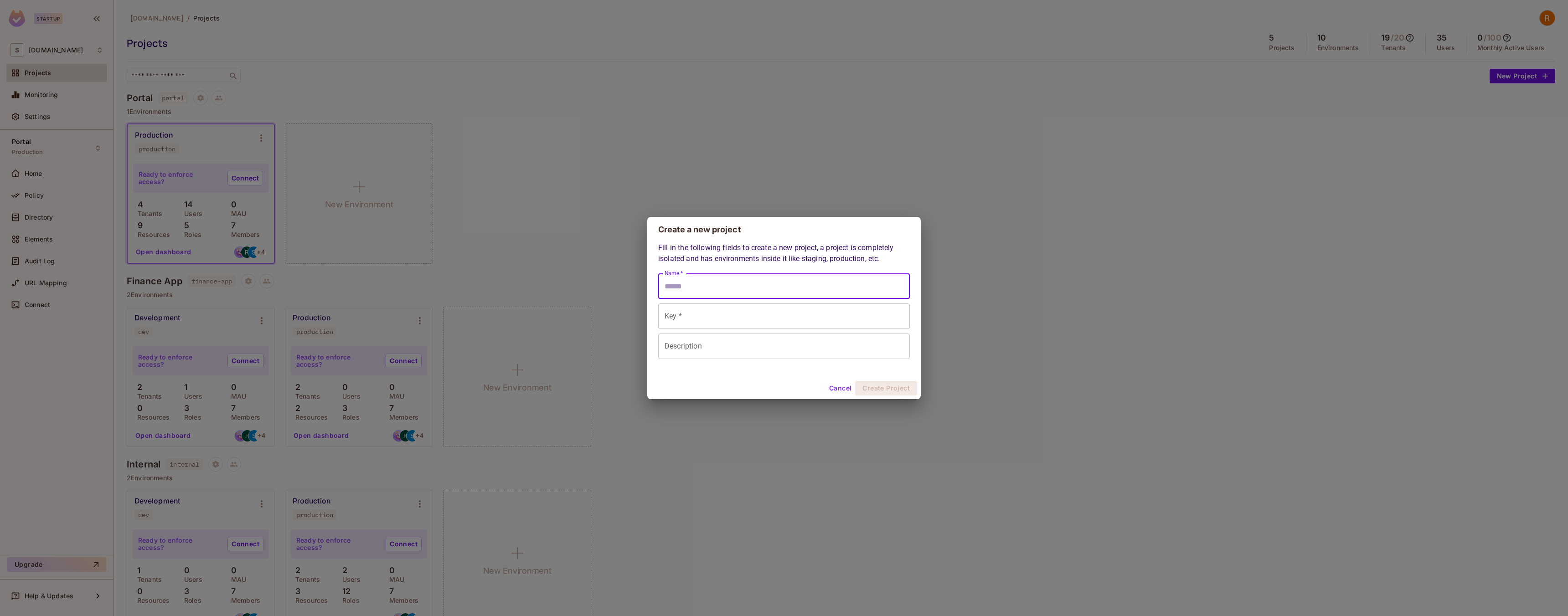
click at [689, 292] on input "Name *" at bounding box center [784, 286] width 251 height 26
click at [226, 200] on div "Create a new project Fill in the following fields to create a new project, a pr…" at bounding box center [784, 308] width 1568 height 616
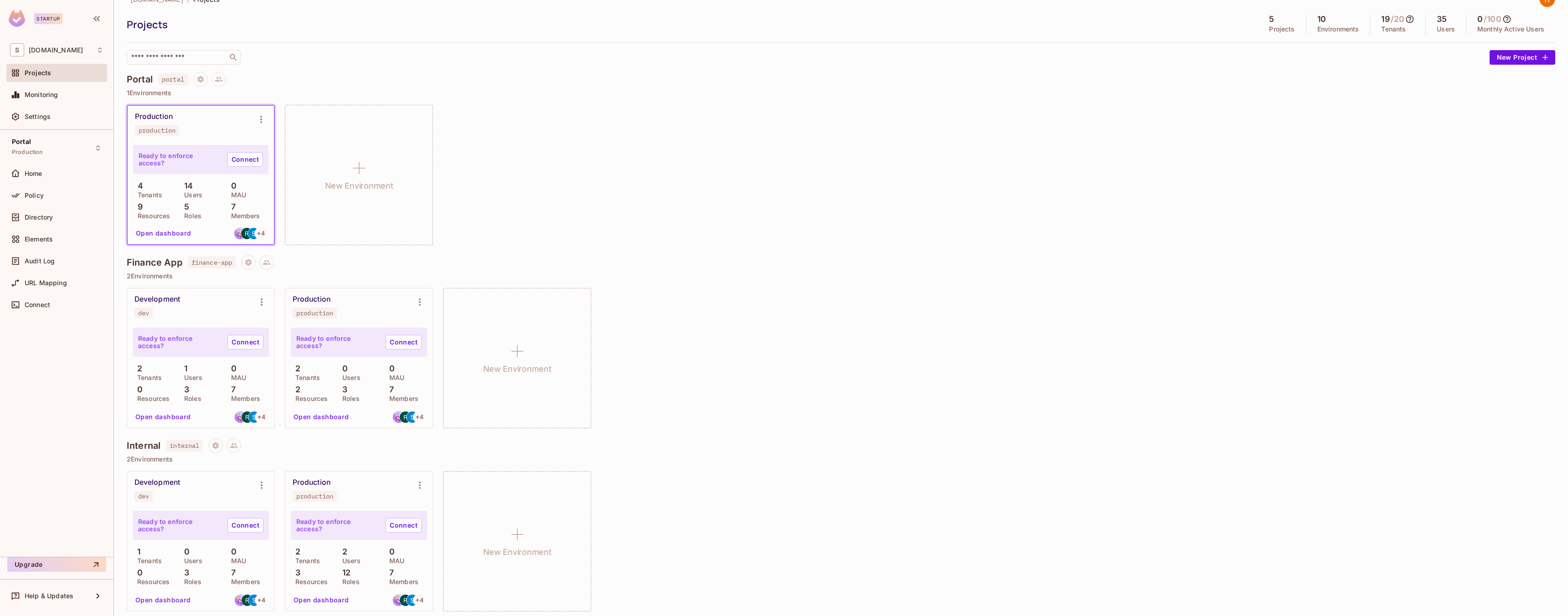
scroll to position [19, 0]
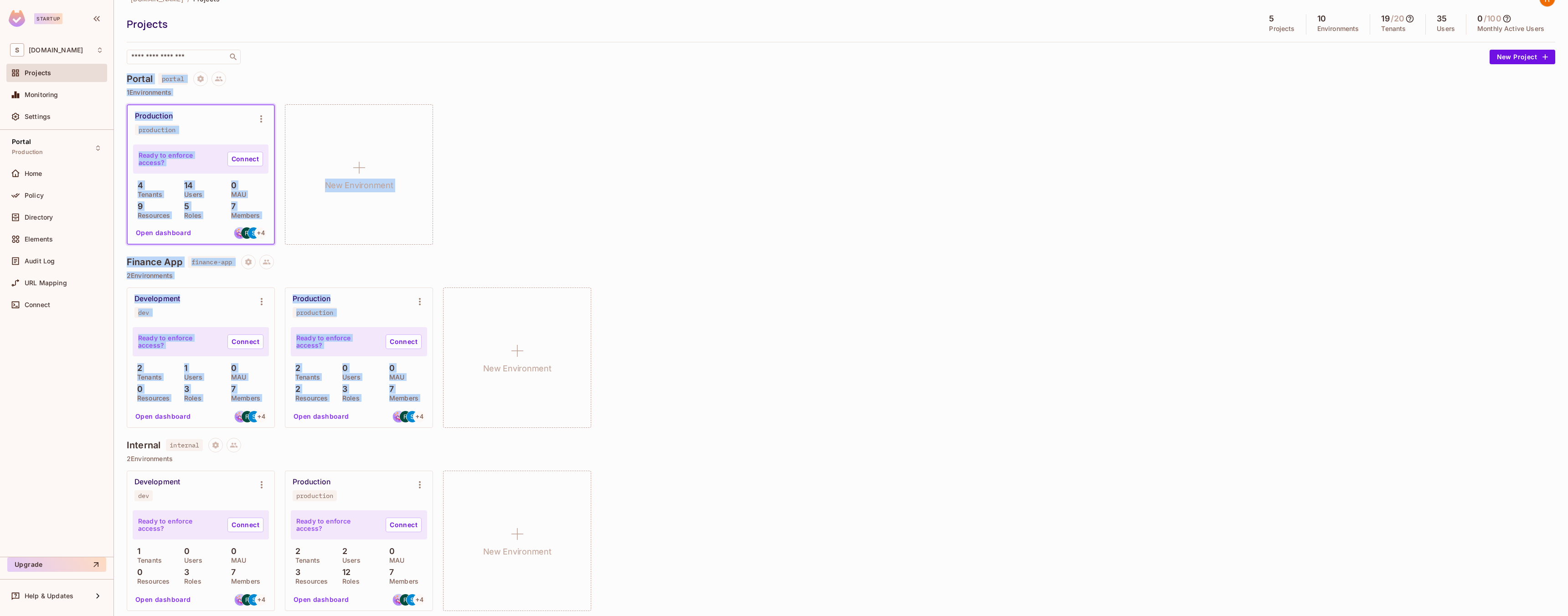
drag, startPoint x: 128, startPoint y: 73, endPoint x: 295, endPoint y: 374, distance: 344.2
click at [491, 306] on div "supsync.com / Projects Projects 5 Projects 10 Environments 19 / 20 Tenants 35 U…" at bounding box center [841, 489] width 1429 height 997
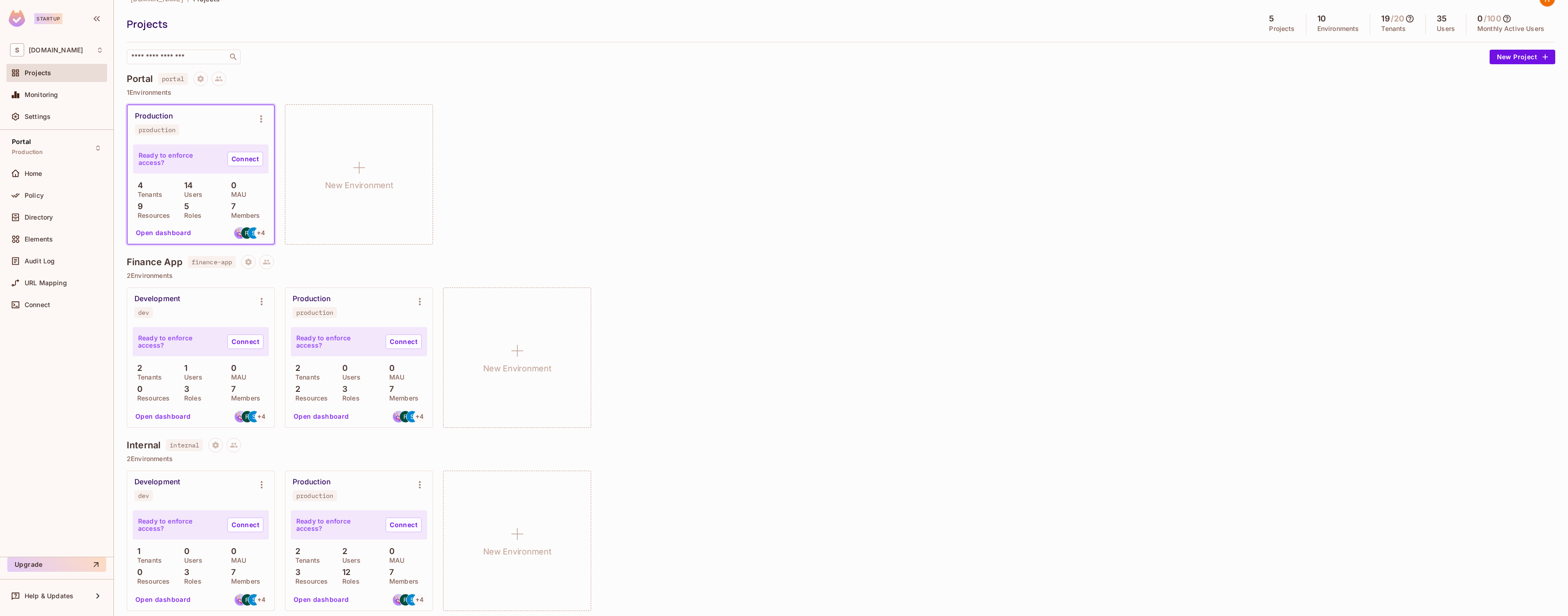
click at [437, 467] on div "Internal internal 2 Environments Development dev Ready to enforce access? Conne…" at bounding box center [841, 529] width 1429 height 183
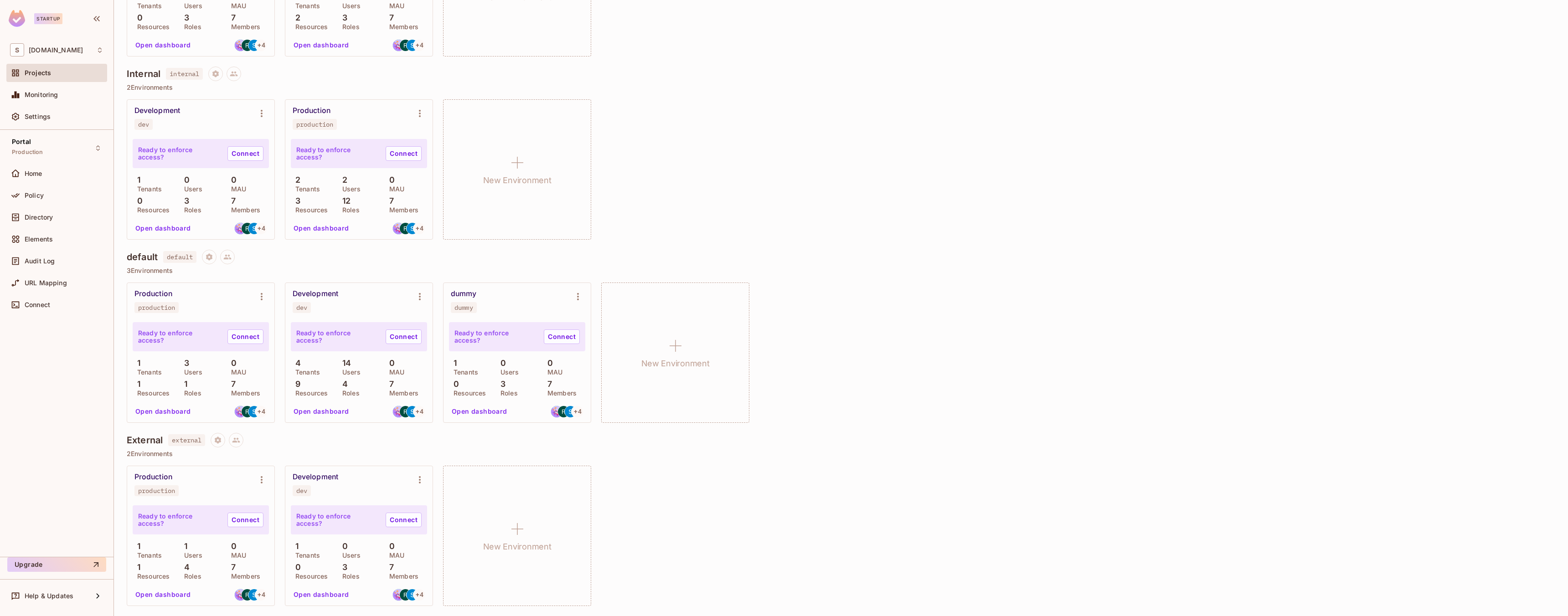
scroll to position [0, 0]
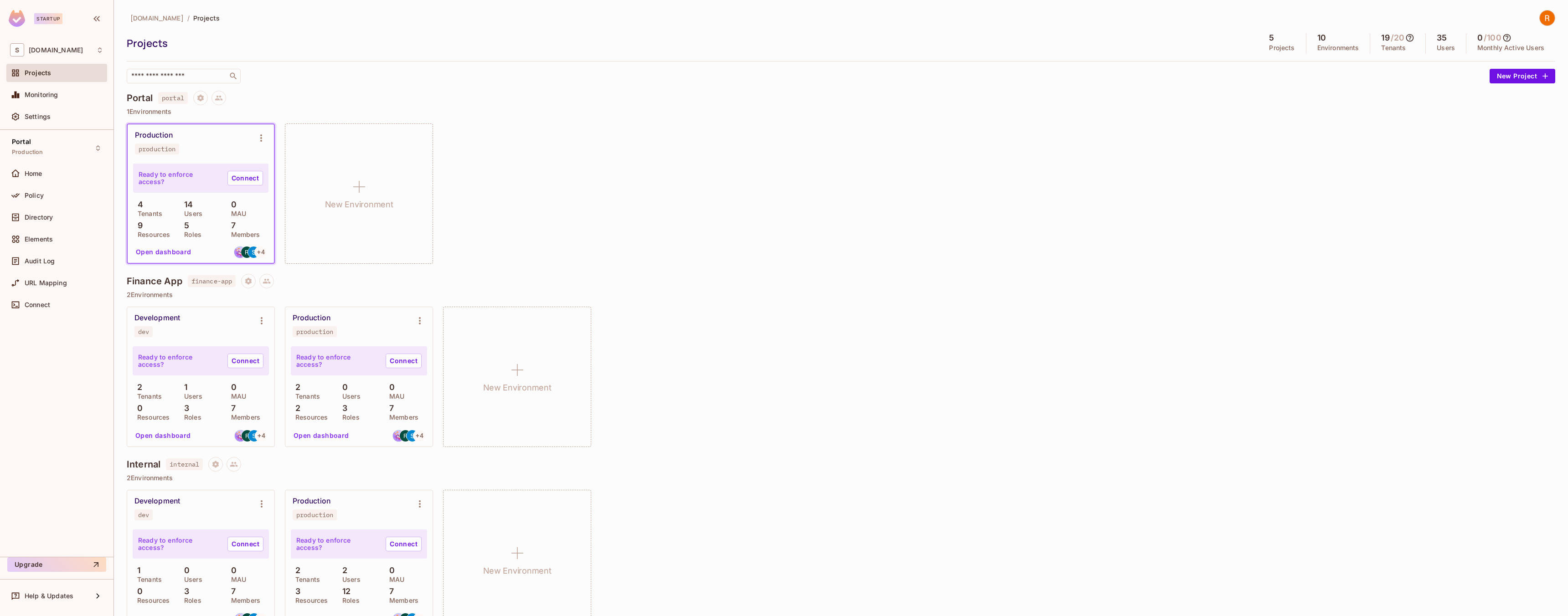
click at [143, 145] on div "production" at bounding box center [157, 149] width 37 height 7
click at [154, 205] on div "4 Tenants" at bounding box center [155, 208] width 42 height 17
click at [162, 249] on button "Open dashboard" at bounding box center [163, 252] width 63 height 15
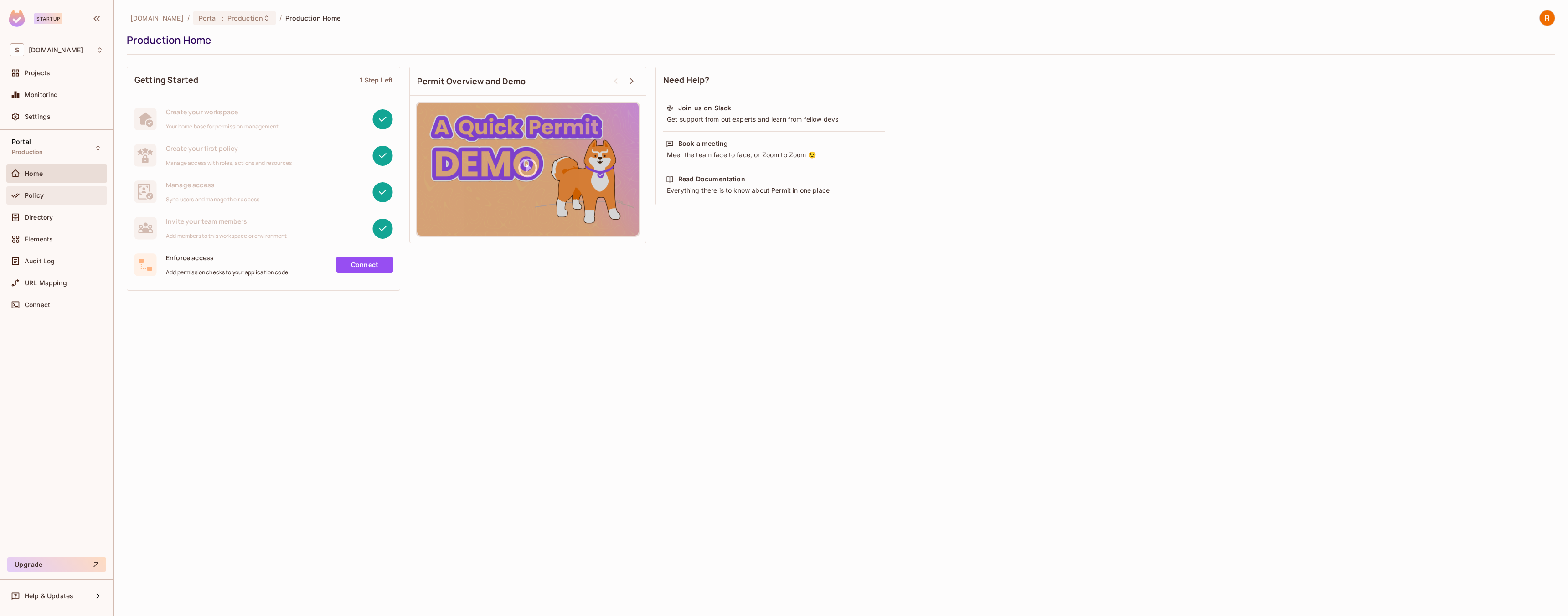
click at [41, 202] on div "Policy" at bounding box center [57, 195] width 101 height 18
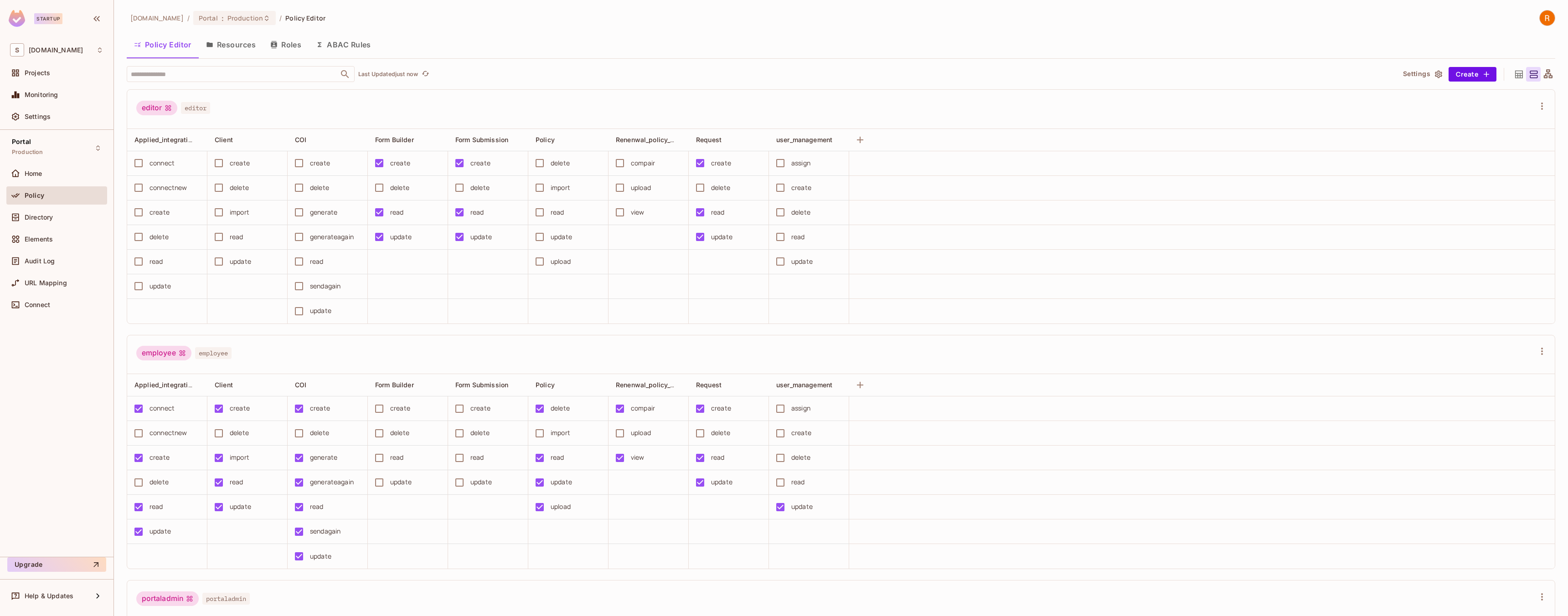
click at [237, 46] on button "Resources" at bounding box center [231, 44] width 64 height 23
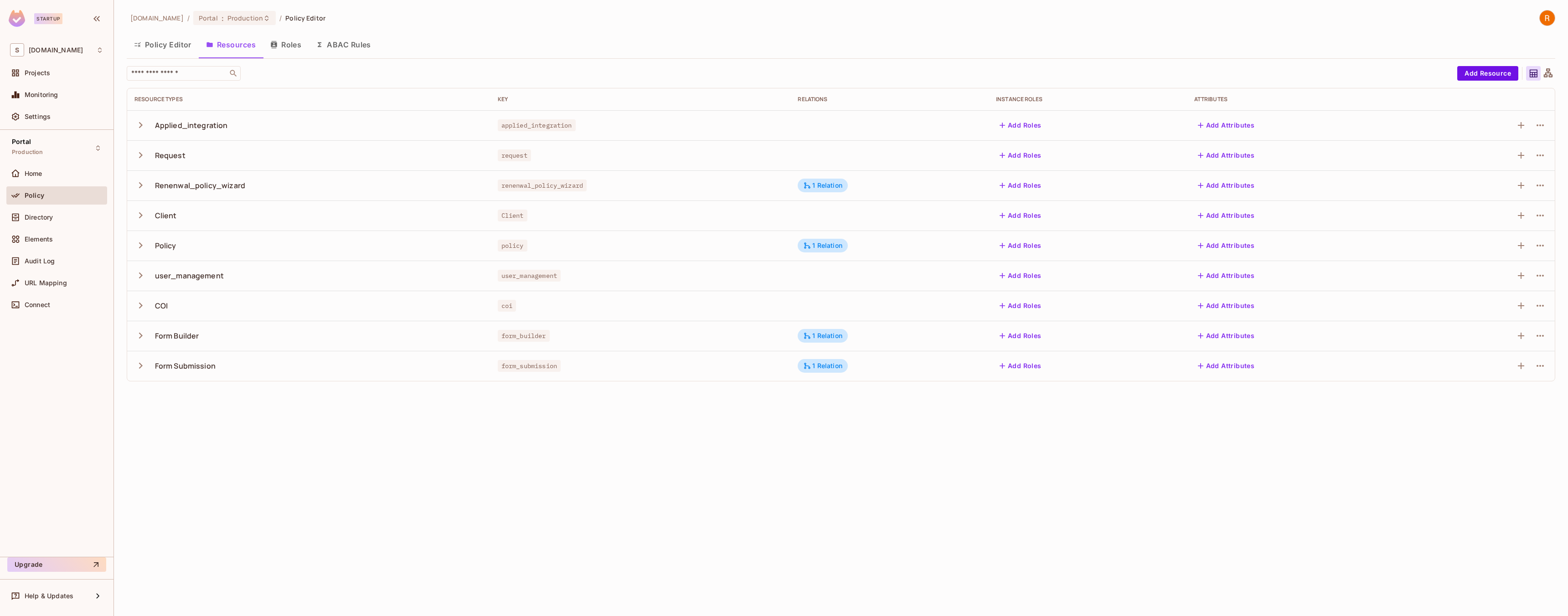
drag, startPoint x: 217, startPoint y: 402, endPoint x: 216, endPoint y: 417, distance: 15.0
click at [202, 418] on div "supsync.com / Portal : Production / Policy Editor Policy Editor Resources Roles…" at bounding box center [840, 308] width 1454 height 616
click at [225, 418] on div "supsync.com / Portal : Production / Policy Editor Policy Editor Resources Roles…" at bounding box center [840, 308] width 1454 height 616
click at [133, 361] on td "Form Submission" at bounding box center [308, 366] width 363 height 30
click at [145, 368] on icon "button" at bounding box center [140, 365] width 12 height 12
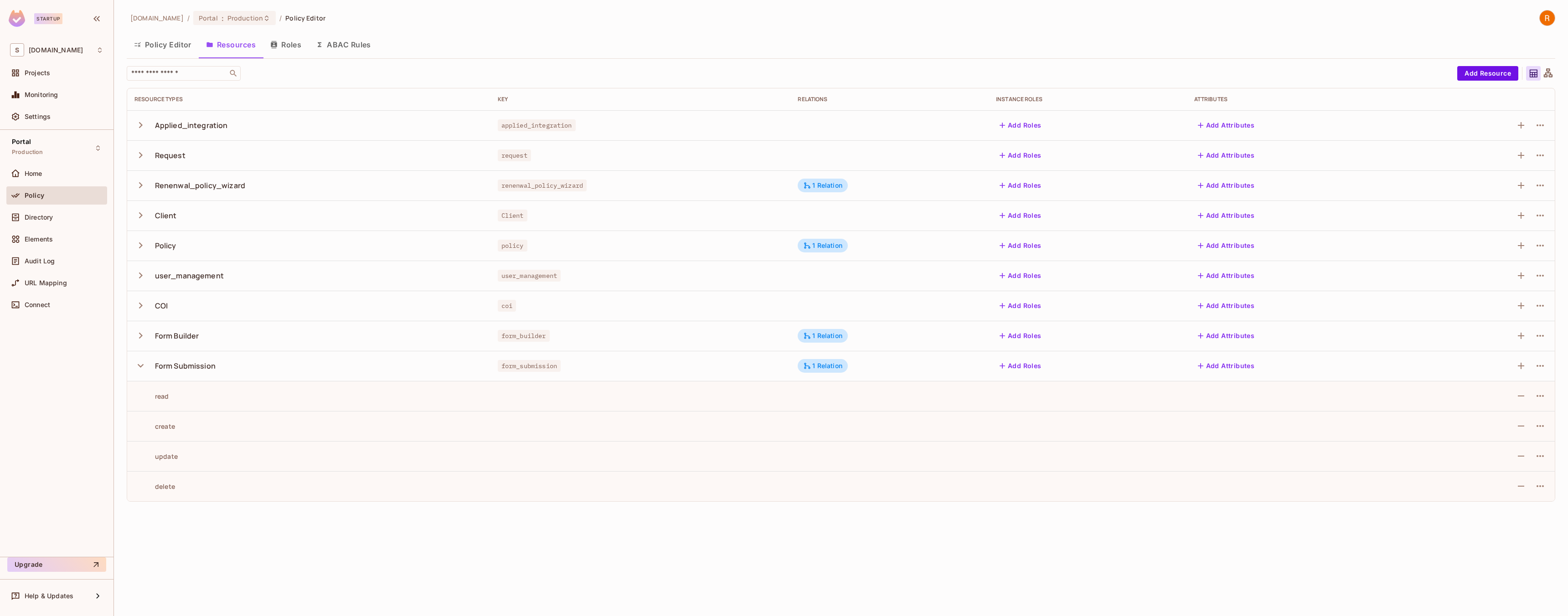
click at [145, 367] on icon "button" at bounding box center [140, 365] width 12 height 12
click at [807, 508] on div "supsync.com / Portal : Production / Policy Editor Policy Editor Resources Roles…" at bounding box center [840, 308] width 1454 height 616
click at [83, 564] on button "Upgrade" at bounding box center [57, 565] width 99 height 15
click at [41, 75] on span "Projects" at bounding box center [37, 73] width 26 height 7
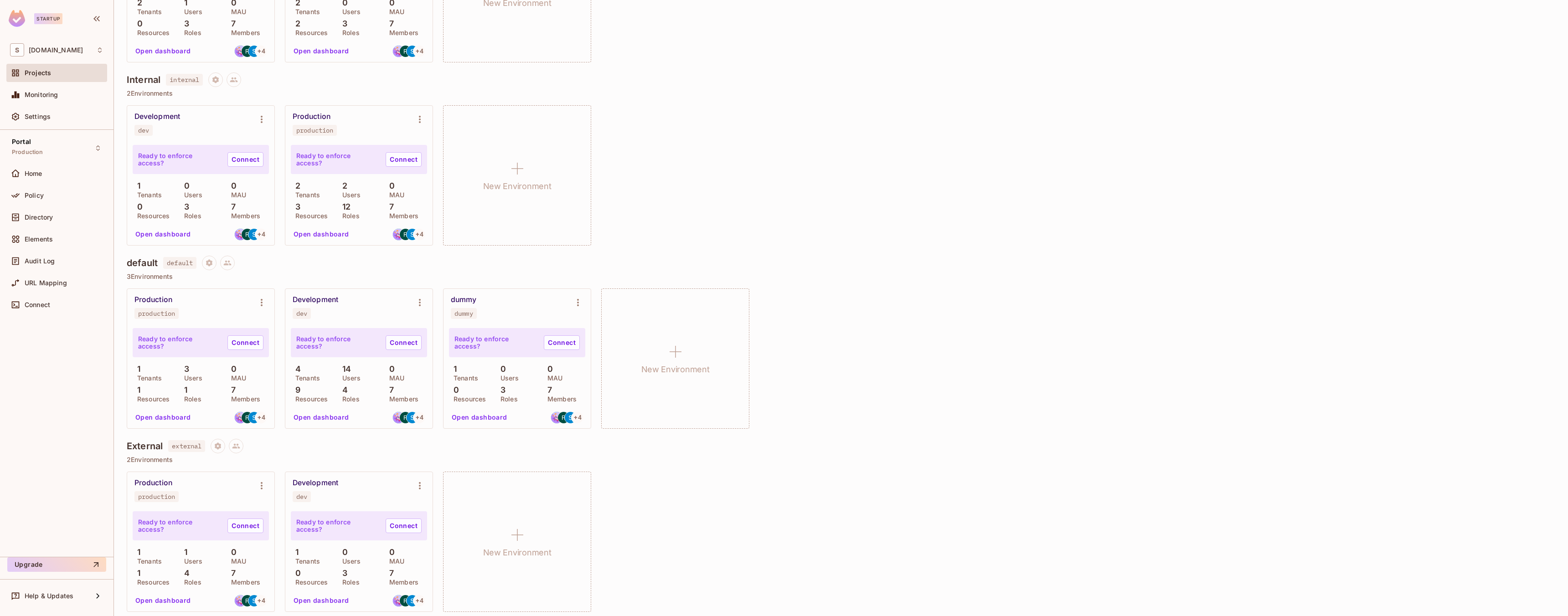
scroll to position [385, 0]
click at [316, 413] on button "Open dashboard" at bounding box center [321, 417] width 63 height 15
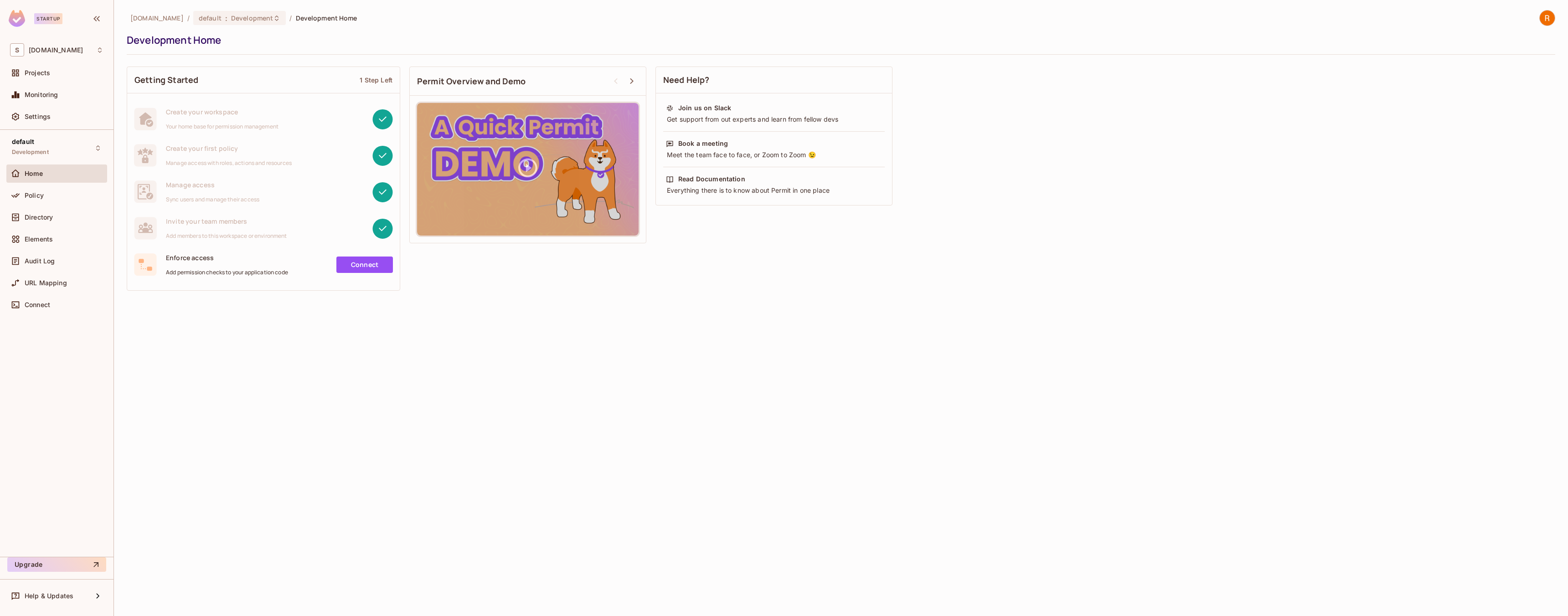
click at [65, 184] on div "Home" at bounding box center [57, 176] width 101 height 22
click at [59, 194] on div "Policy" at bounding box center [64, 195] width 79 height 7
click at [69, 79] on div "Projects" at bounding box center [57, 73] width 93 height 11
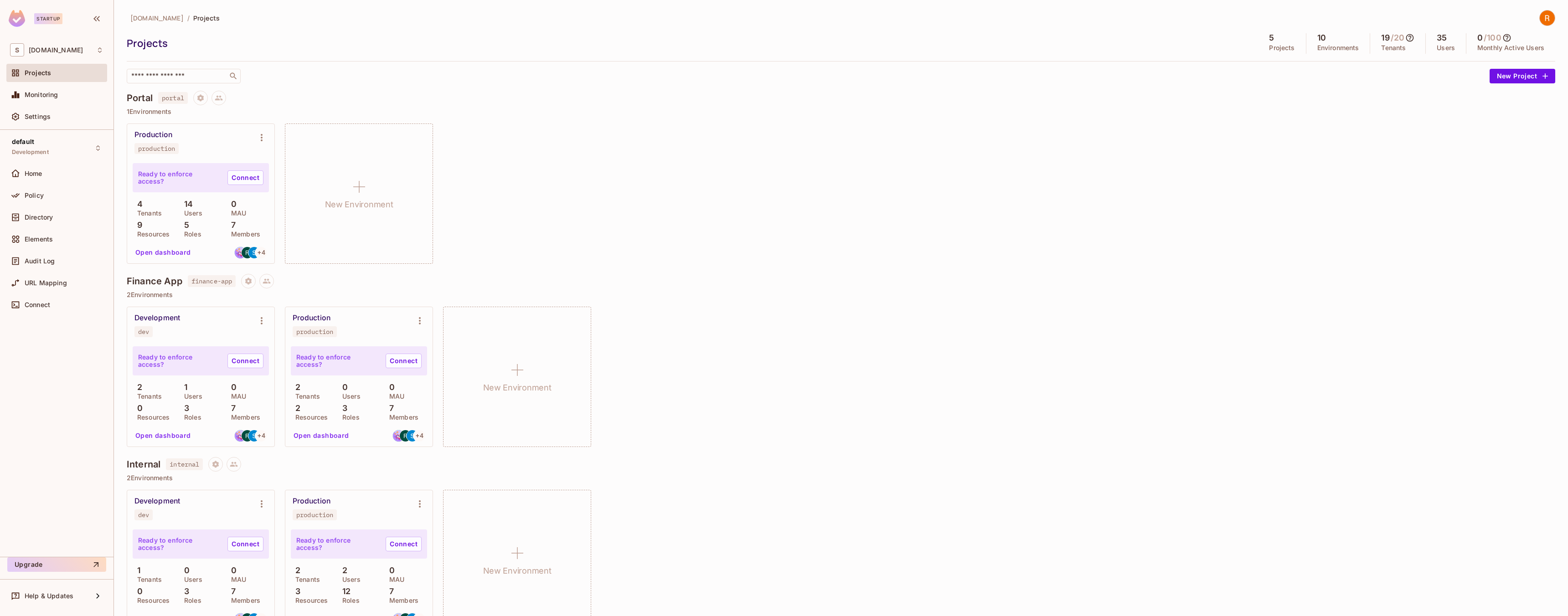
click at [1405, 36] on icon at bounding box center [1410, 38] width 9 height 9
click at [1423, 82] on h4 "19" at bounding box center [1421, 79] width 9 height 11
click at [1255, 106] on div at bounding box center [784, 308] width 1568 height 616
click at [193, 149] on div "Production production" at bounding box center [193, 142] width 118 height 24
click at [152, 147] on div "production" at bounding box center [156, 149] width 37 height 7
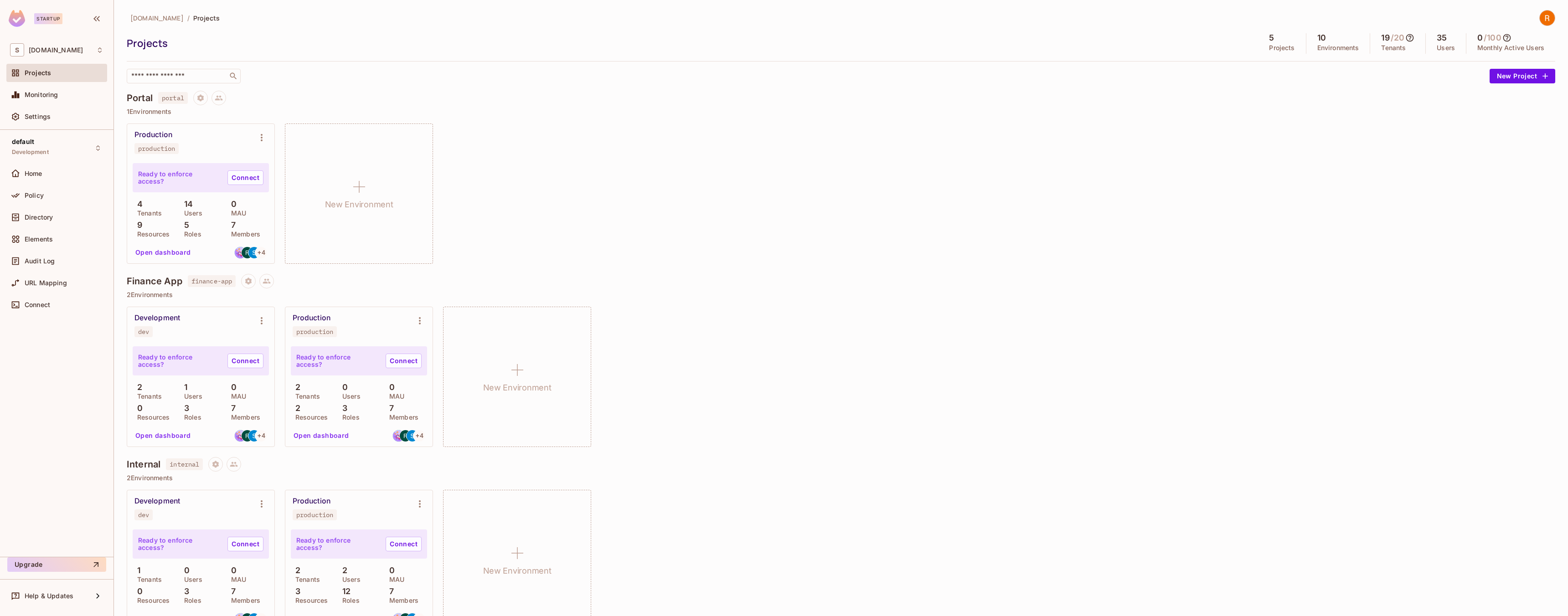
click at [165, 252] on button "Open dashboard" at bounding box center [163, 252] width 63 height 15
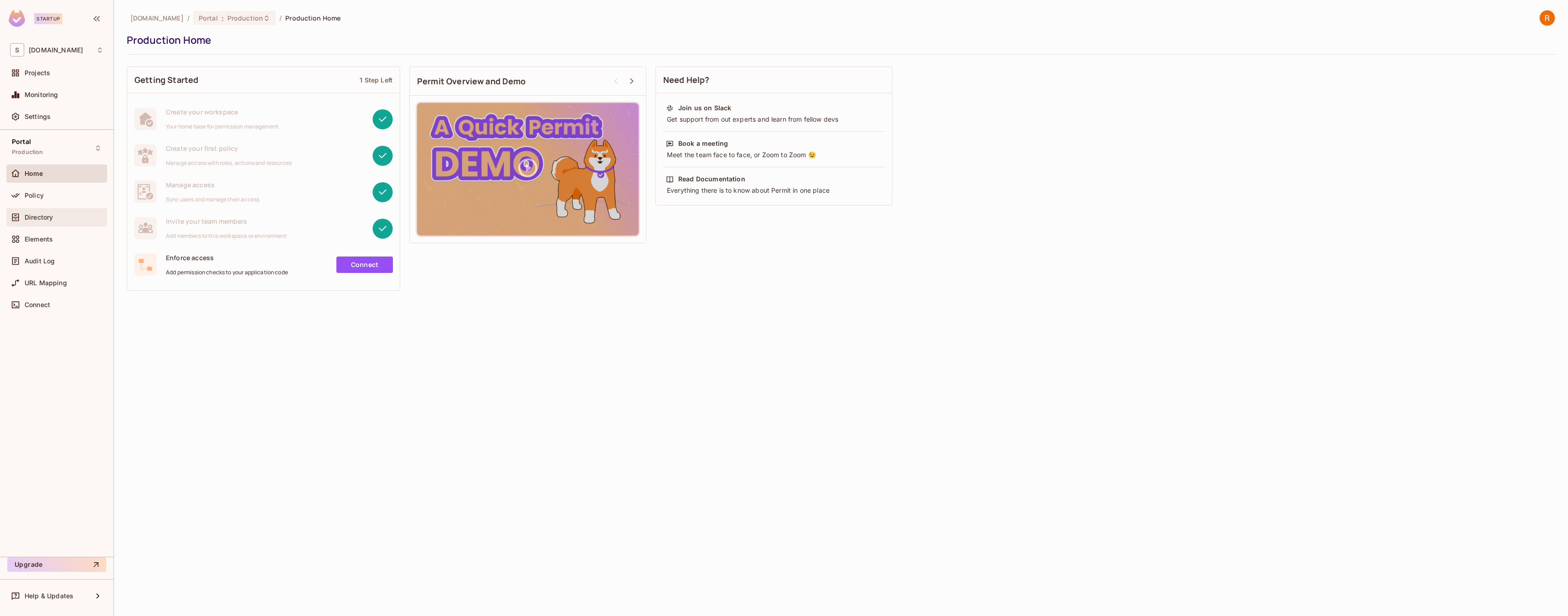
click at [44, 219] on span "Directory" at bounding box center [39, 217] width 28 height 7
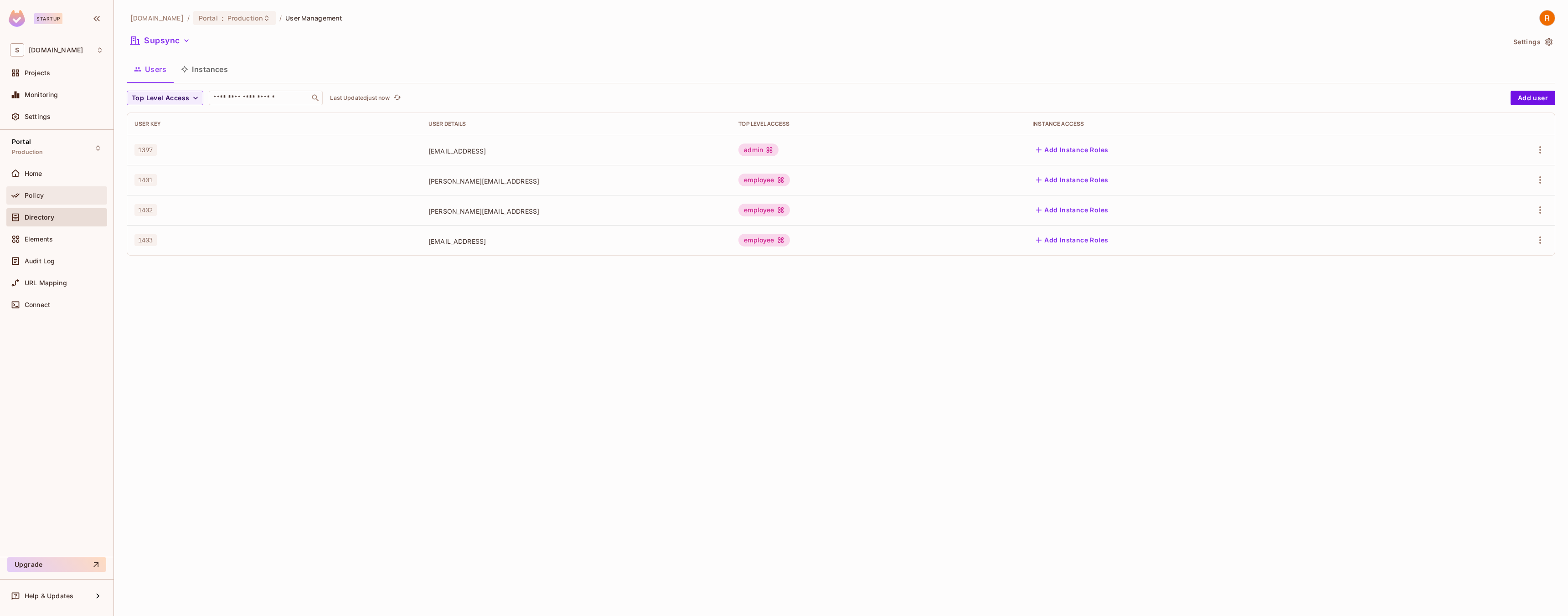
click at [58, 197] on div "Policy" at bounding box center [64, 195] width 79 height 7
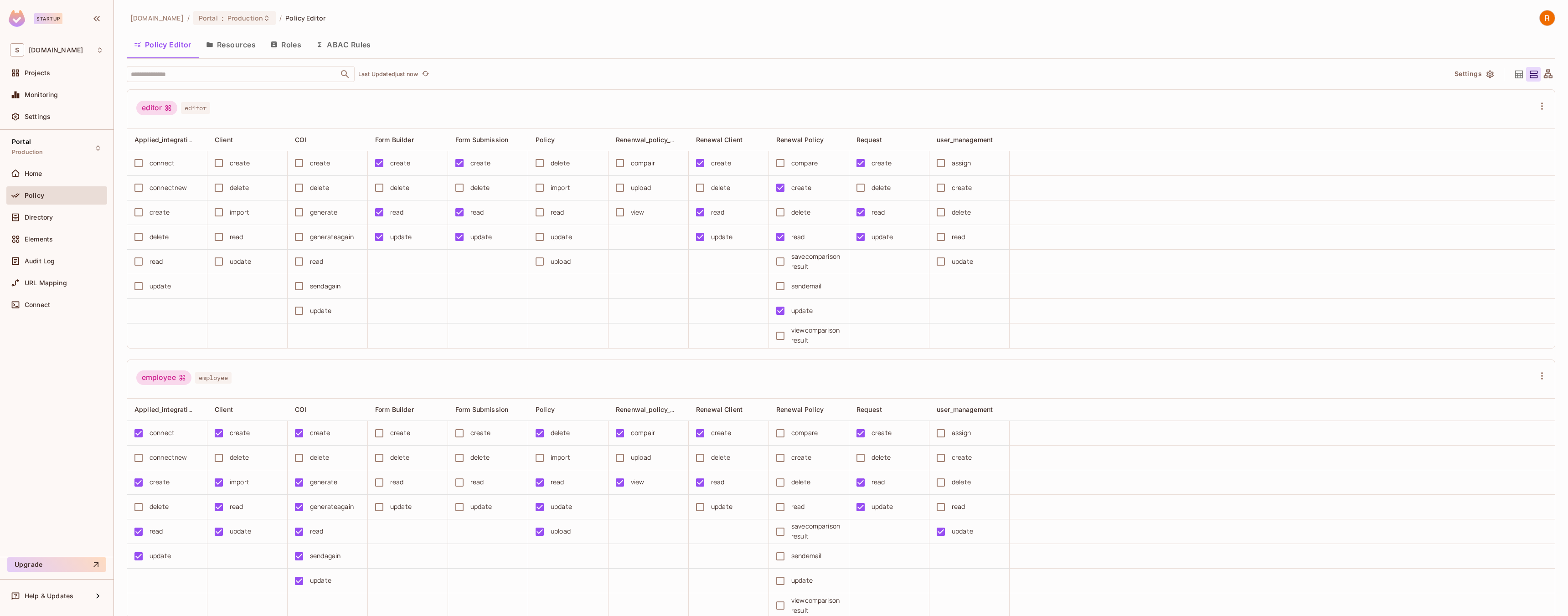
click at [242, 50] on button "Resources" at bounding box center [231, 44] width 64 height 23
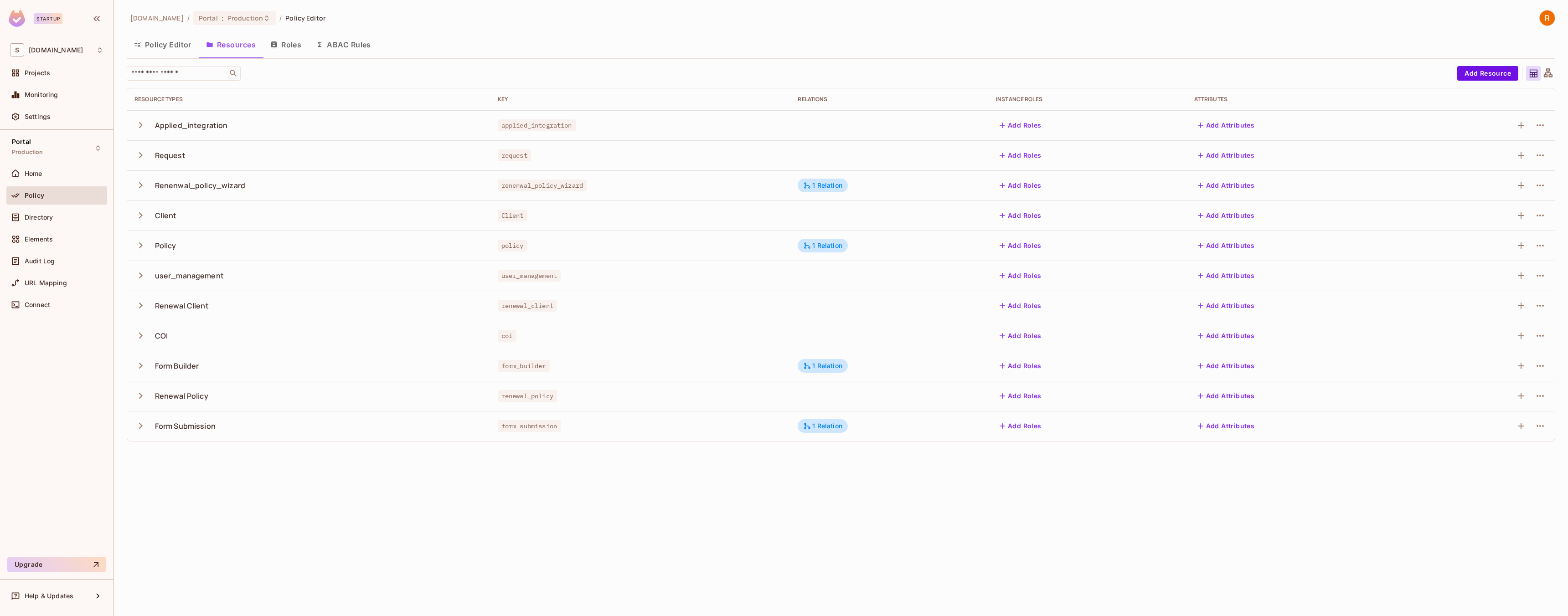
click at [139, 186] on icon "button" at bounding box center [140, 185] width 12 height 12
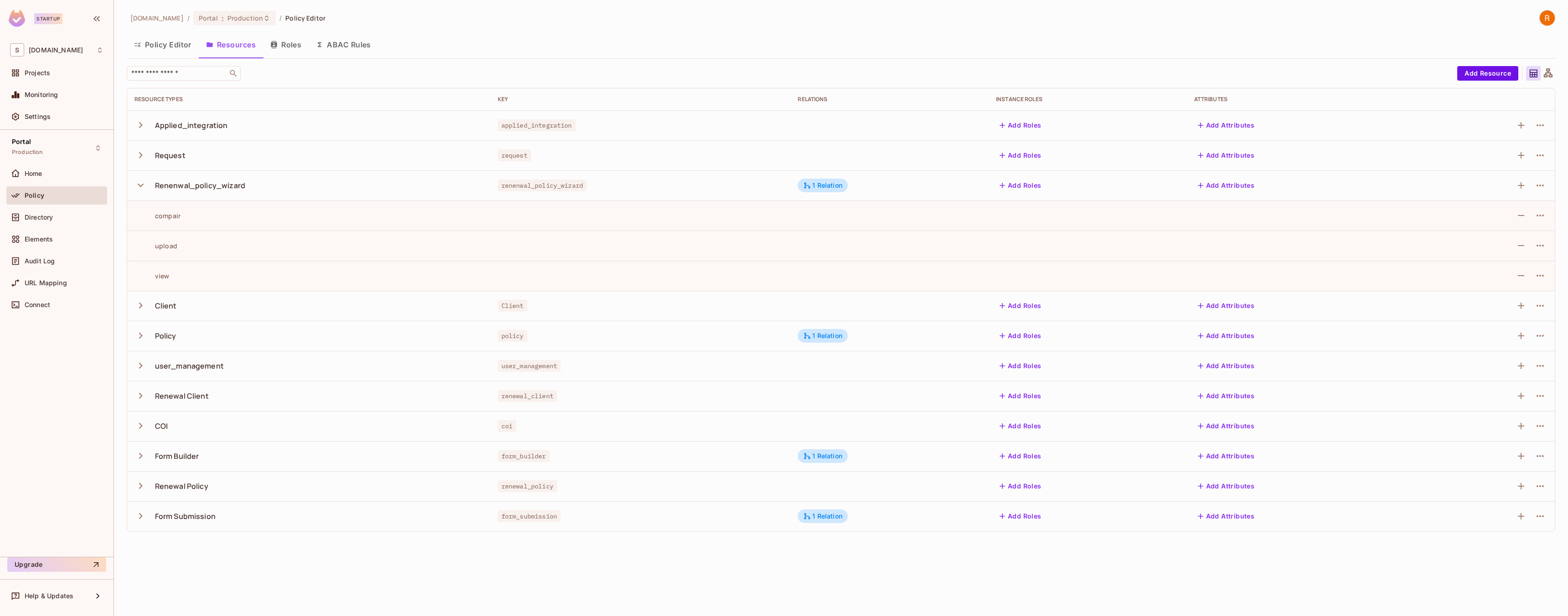
click at [152, 488] on div "Renewal Policy" at bounding box center [308, 486] width 348 height 19
click at [144, 490] on icon "button" at bounding box center [140, 486] width 12 height 12
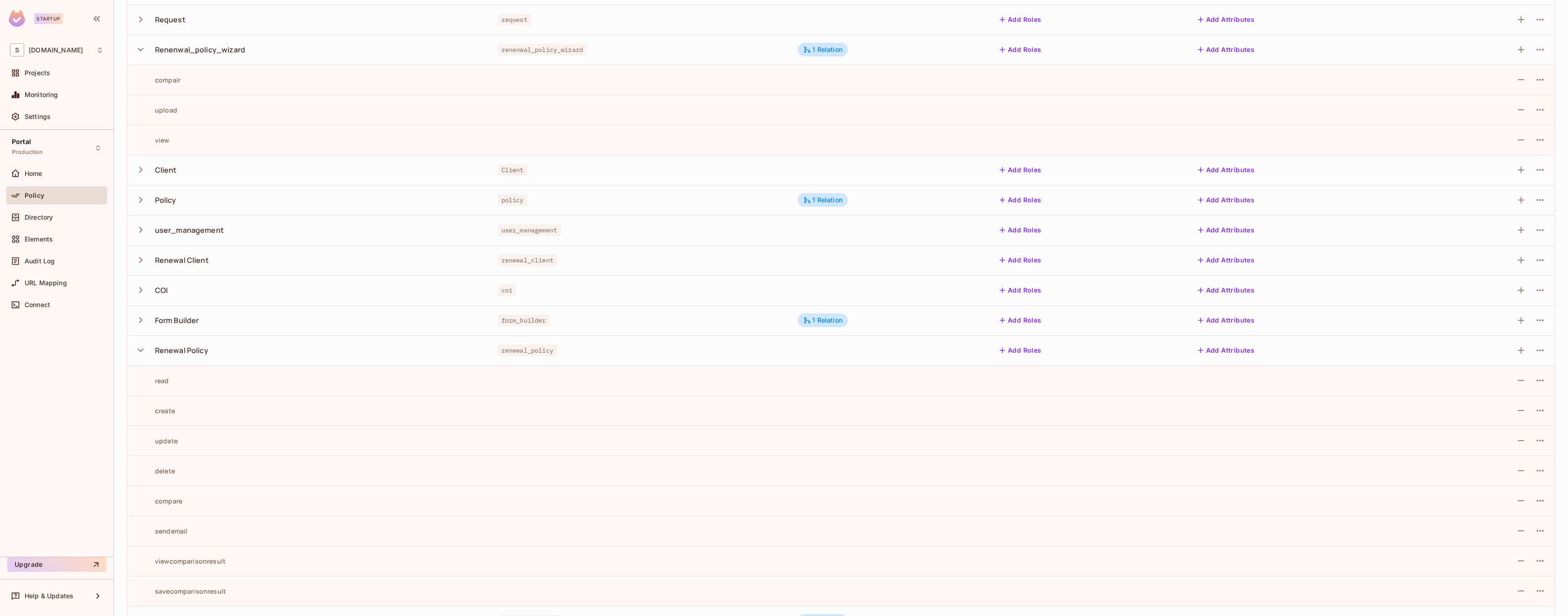
scroll to position [164, 0]
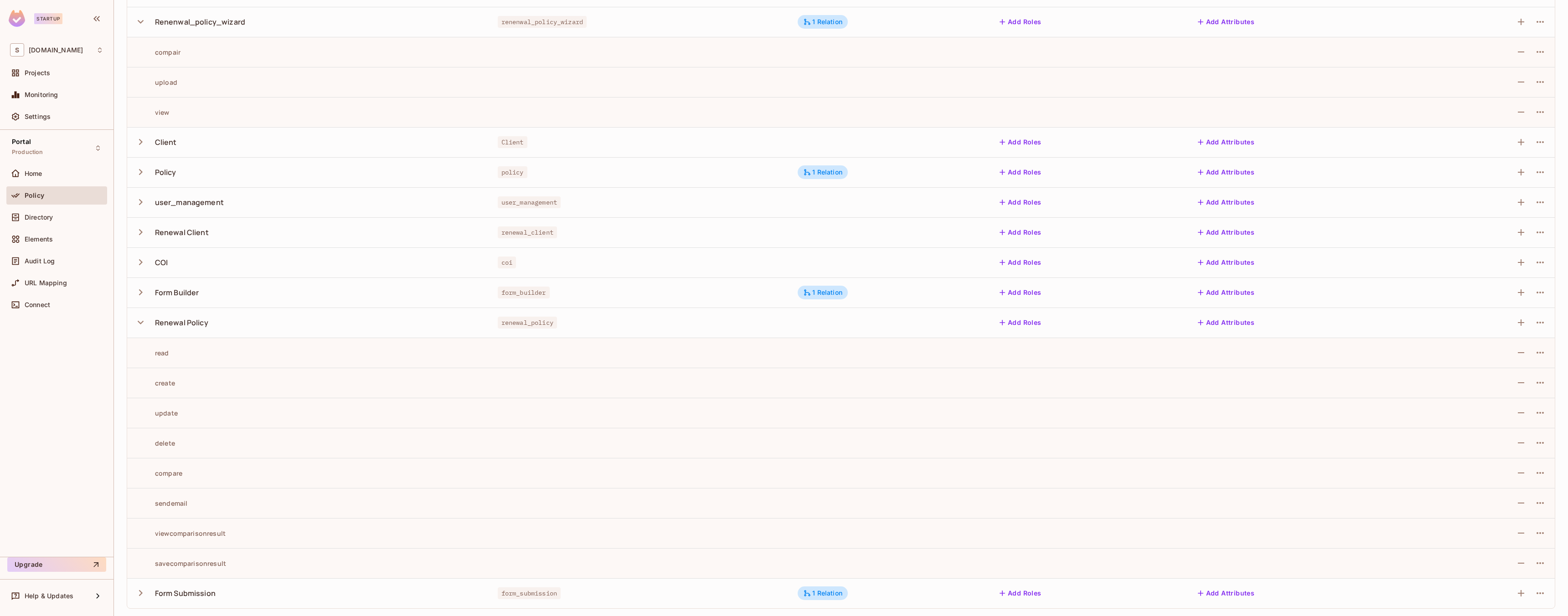
click at [138, 596] on icon "button" at bounding box center [140, 593] width 12 height 12
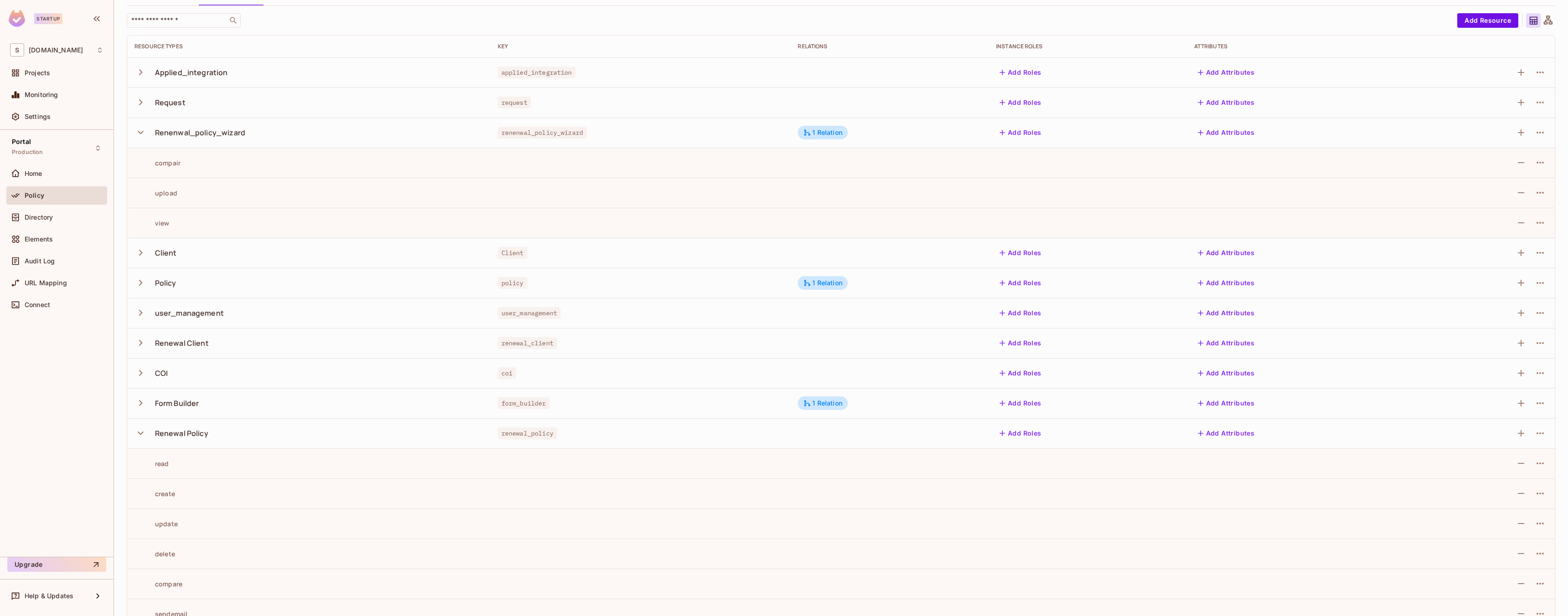
scroll to position [0, 0]
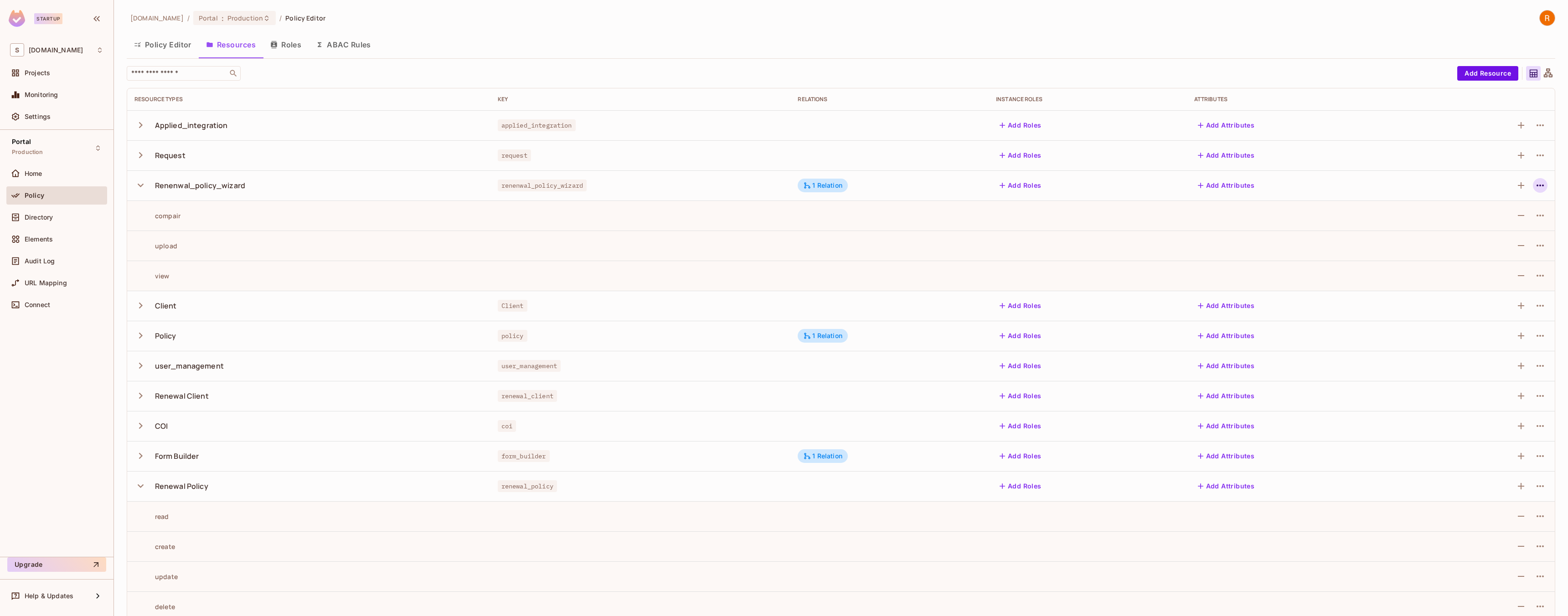
click at [1537, 185] on icon "button" at bounding box center [1540, 185] width 7 height 2
click at [1534, 184] on div at bounding box center [784, 308] width 1568 height 616
click at [140, 186] on icon "button" at bounding box center [141, 185] width 6 height 4
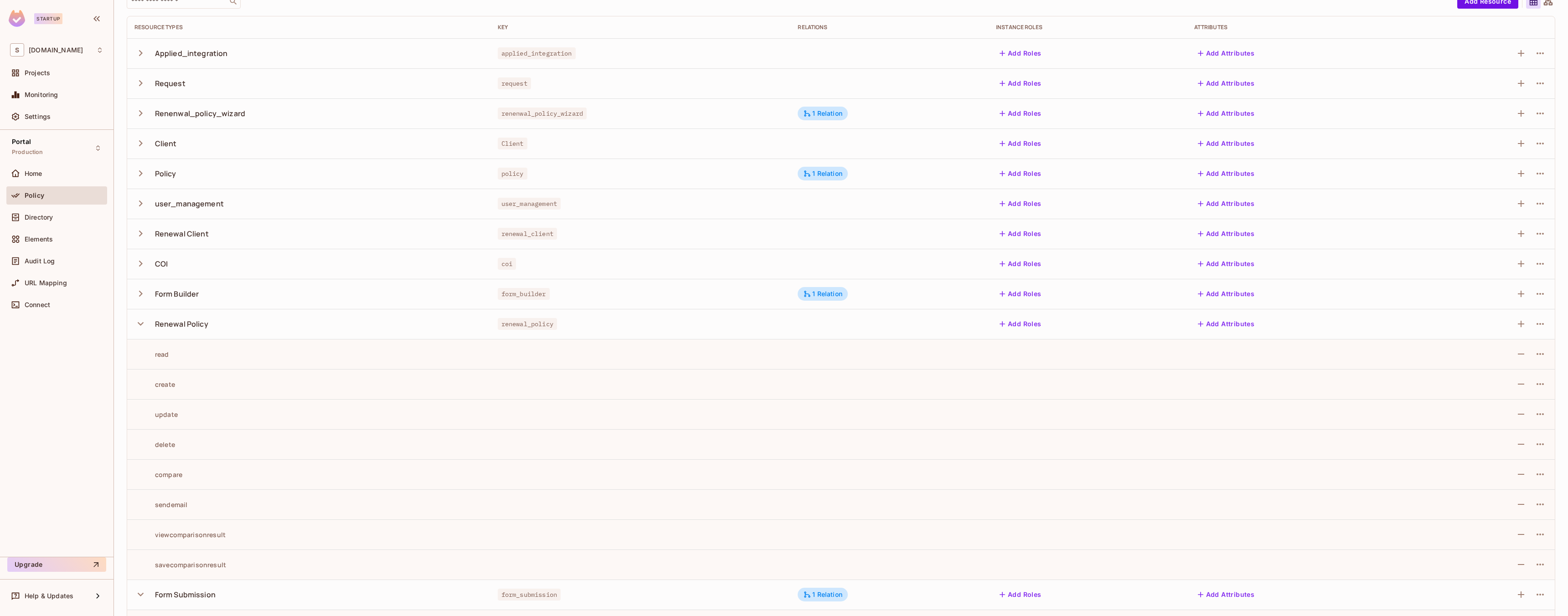
scroll to position [38, 0]
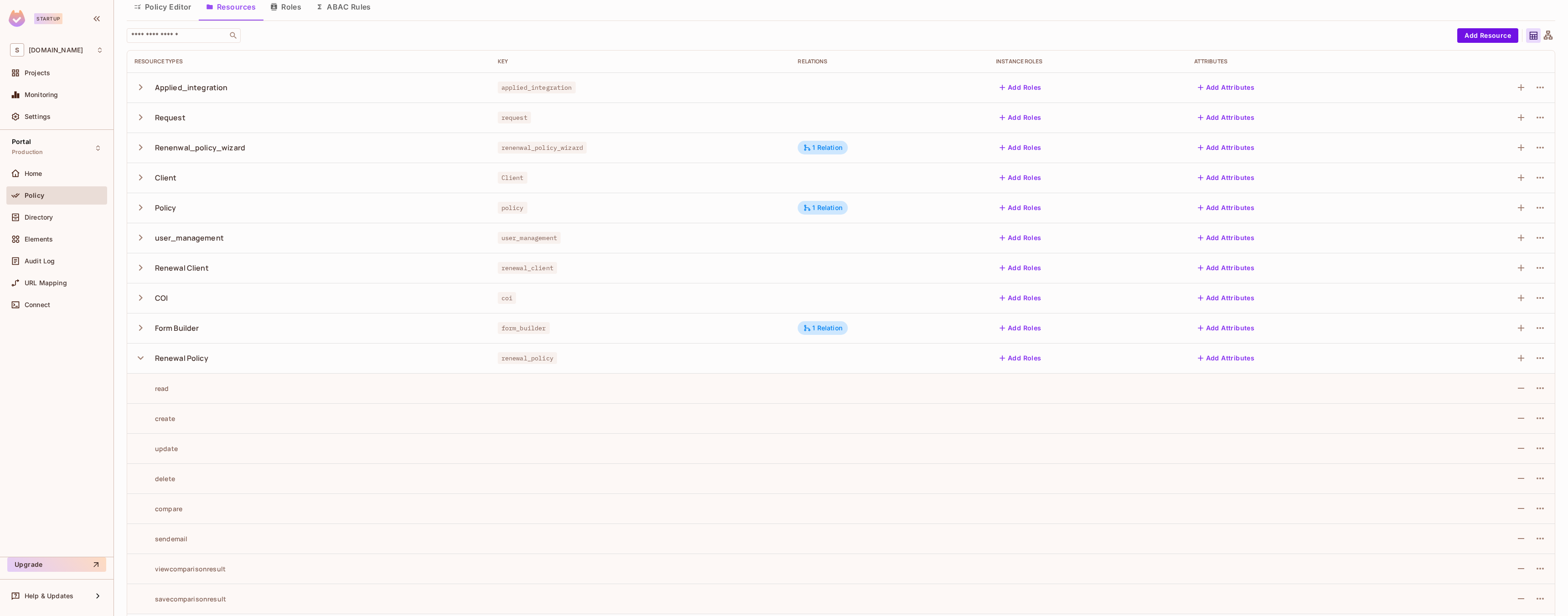
click at [197, 12] on button "Policy Editor" at bounding box center [163, 7] width 72 height 23
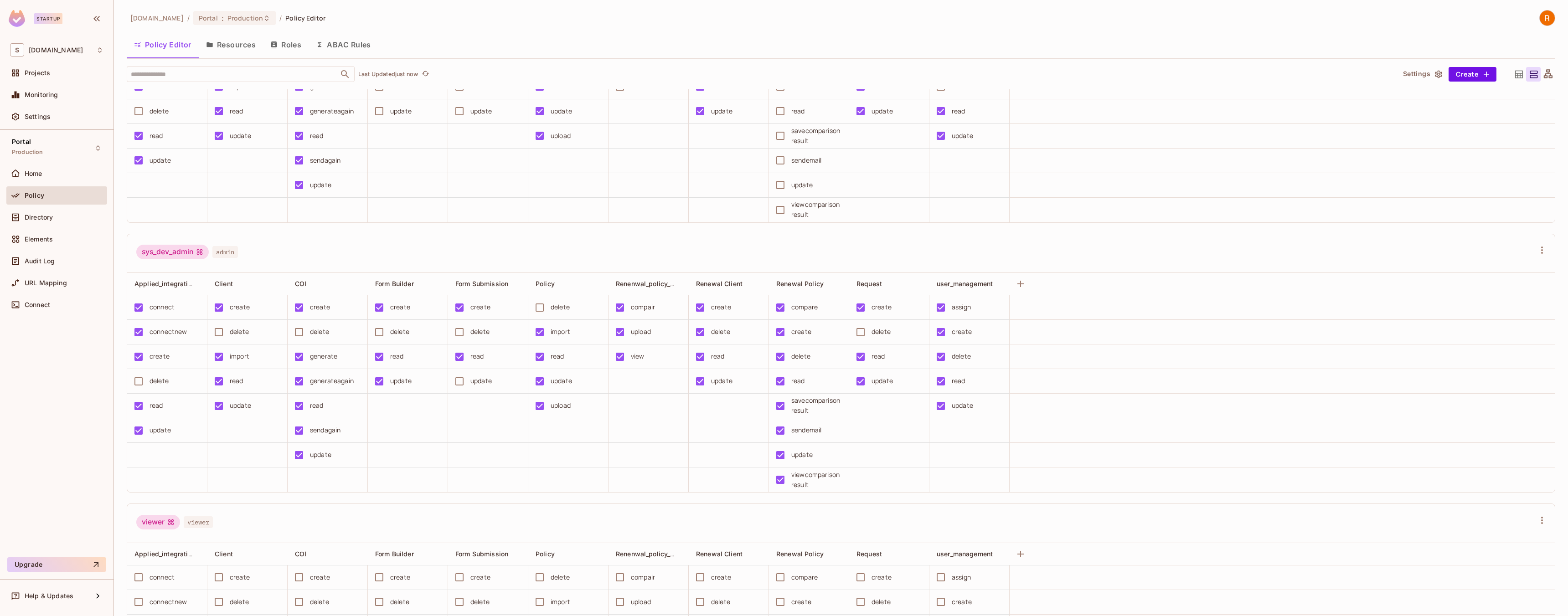
scroll to position [835, 0]
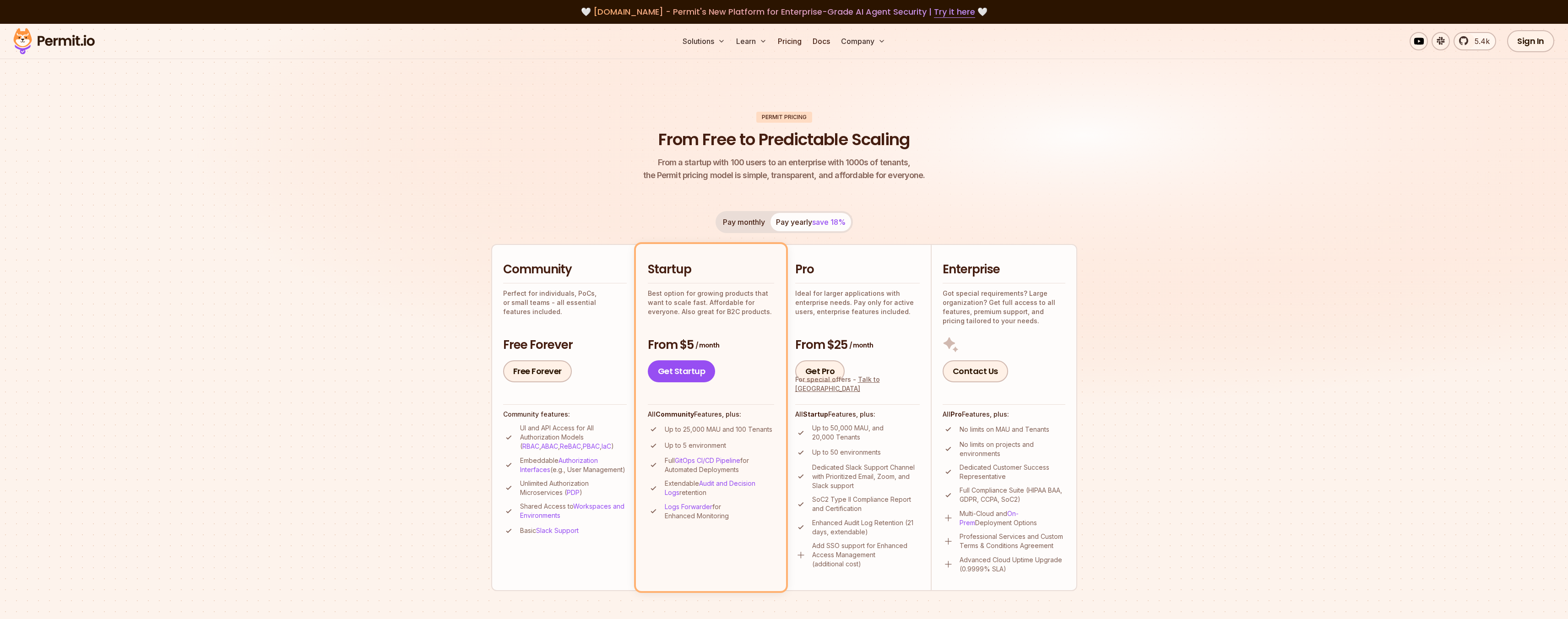
click at [729, 221] on button "Pay monthly" at bounding box center [744, 222] width 53 height 18
